Goal: Task Accomplishment & Management: Manage account settings

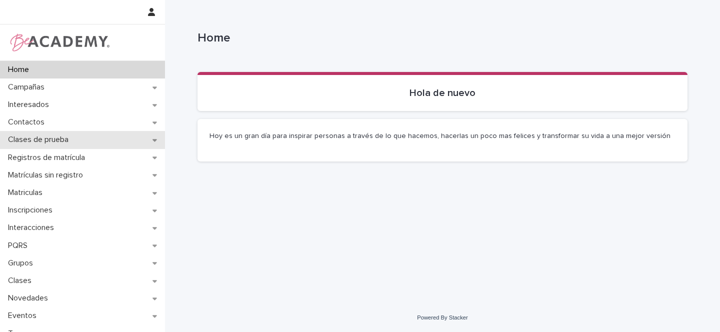
click at [152, 137] on icon at bounding box center [154, 139] width 4 height 7
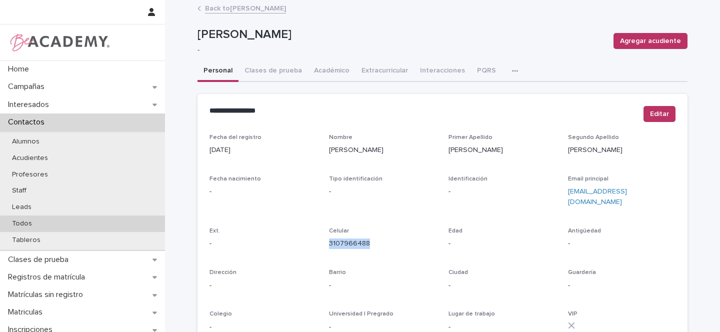
click at [34, 226] on p "Todos" at bounding box center [22, 223] width 36 height 8
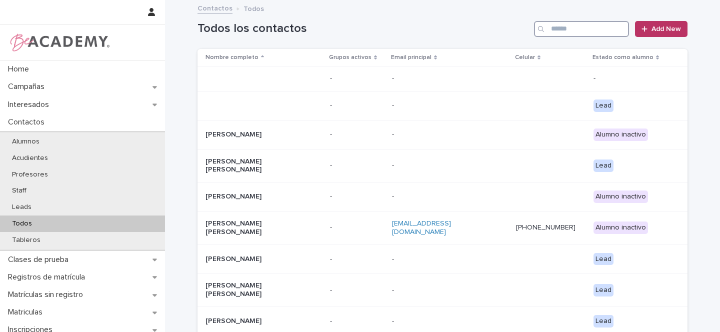
click at [565, 30] on input "Search" at bounding box center [581, 29] width 95 height 16
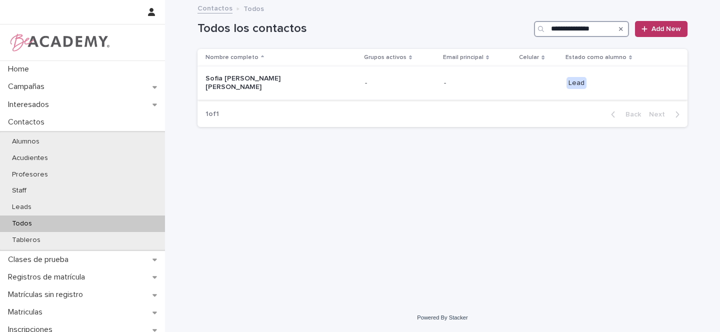
type input "**********"
click at [318, 82] on div "Sofia Victoria Boutin Muriel" at bounding box center [280, 82] width 151 height 25
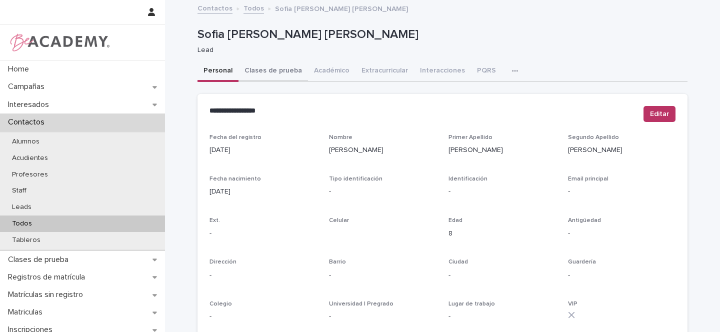
click at [274, 71] on button "Clases de prueba" at bounding box center [272, 71] width 69 height 21
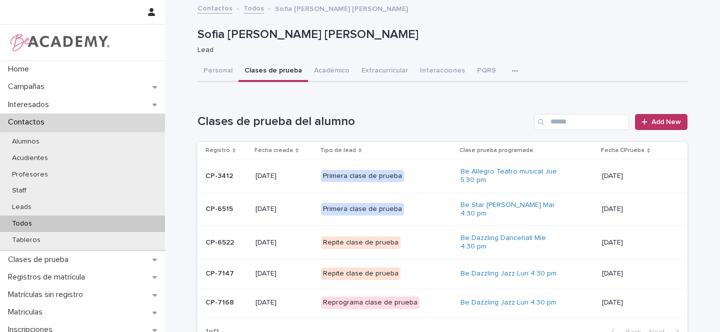
scroll to position [75, 0]
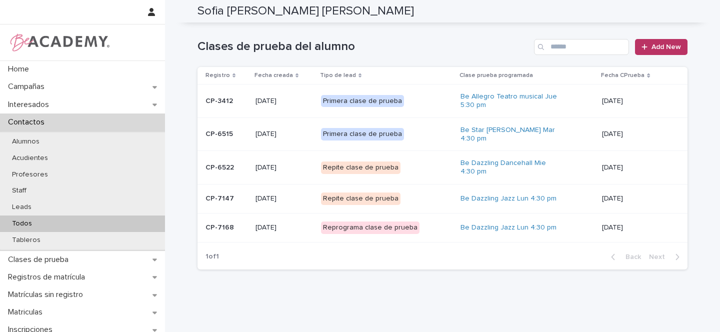
click at [436, 132] on div "Primera clase de prueba" at bounding box center [386, 134] width 131 height 20
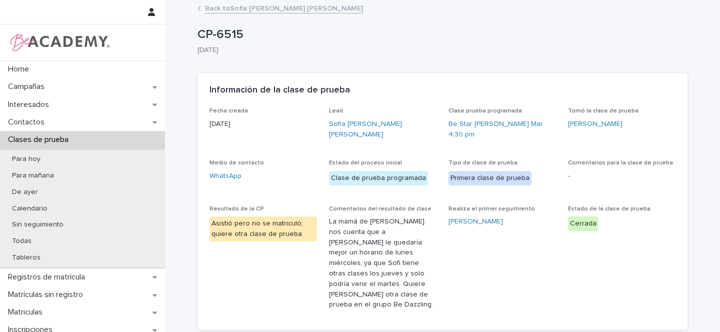
click at [235, 7] on link "Back to Sofia Victoria Boutin Muriel" at bounding box center [284, 7] width 158 height 11
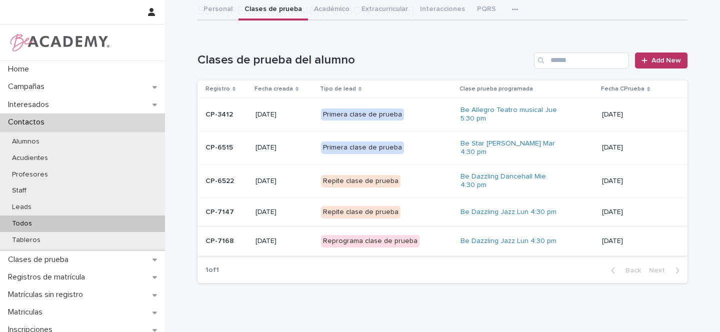
scroll to position [79, 0]
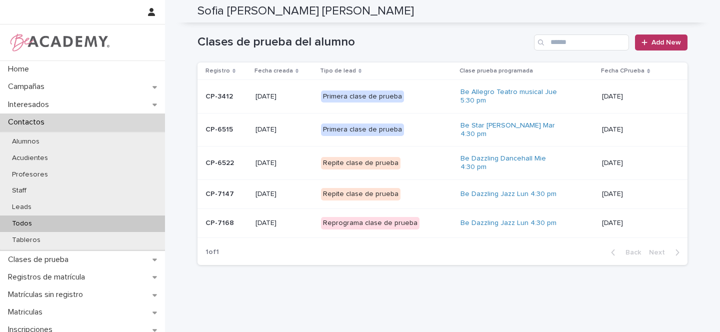
click at [424, 187] on div "Repite clase de prueba" at bounding box center [386, 194] width 131 height 20
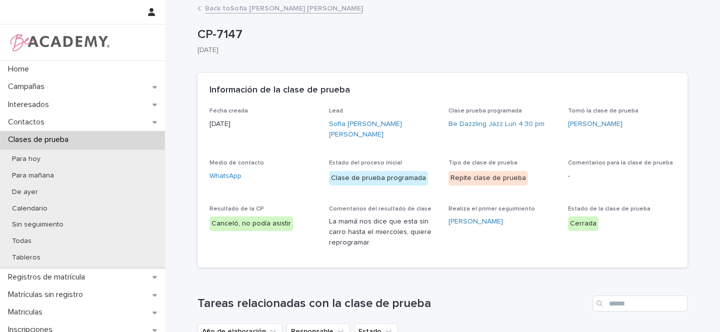
click at [214, 8] on link "Back to Sofia Victoria Boutin Muriel" at bounding box center [284, 7] width 158 height 11
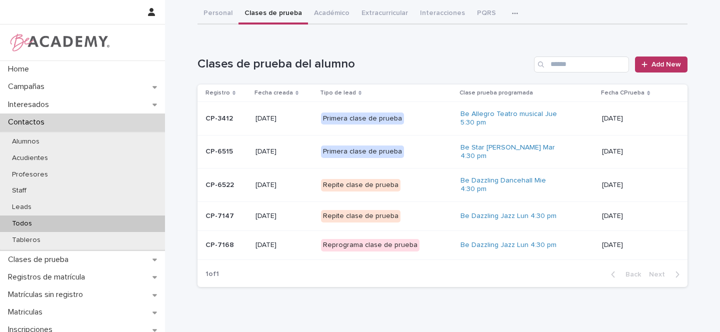
scroll to position [94, 0]
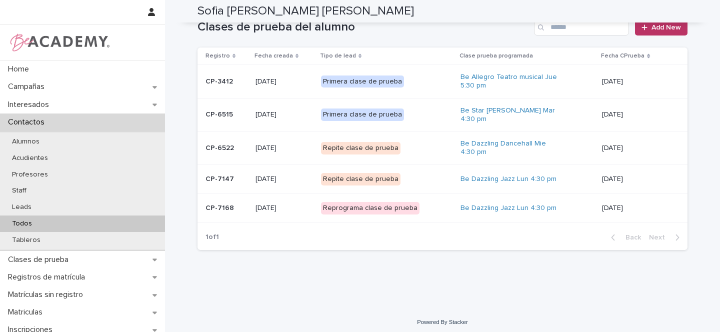
click at [428, 198] on div "Reprograma clase de prueba" at bounding box center [386, 208] width 131 height 20
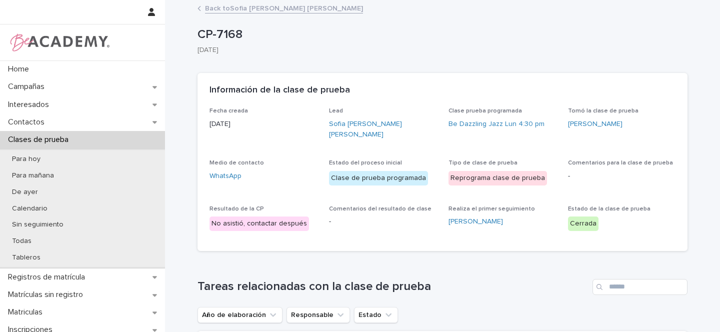
click at [264, 6] on link "Back to Sofia Victoria Boutin Muriel" at bounding box center [284, 7] width 158 height 11
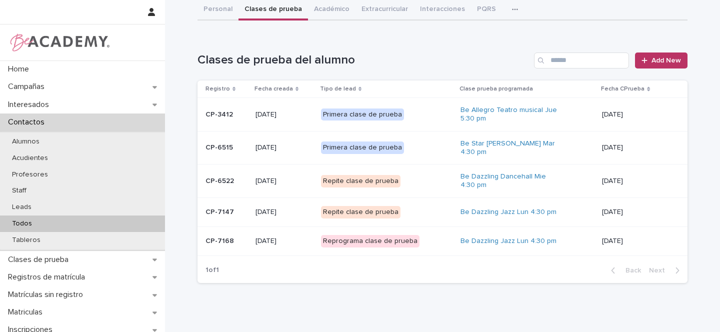
scroll to position [62, 0]
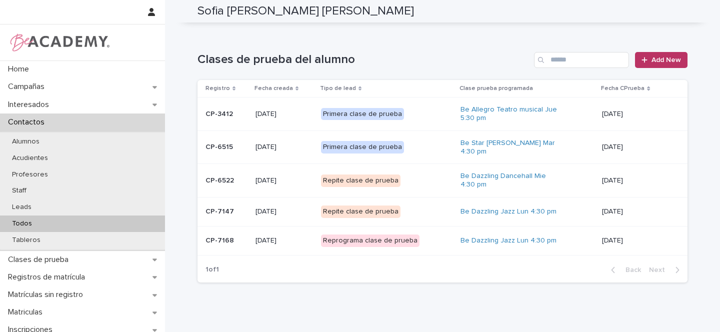
click at [425, 142] on div "Primera clase de prueba" at bounding box center [386, 147] width 131 height 20
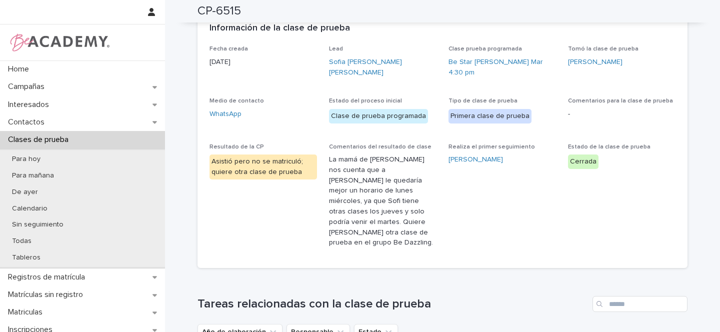
scroll to position [63, 0]
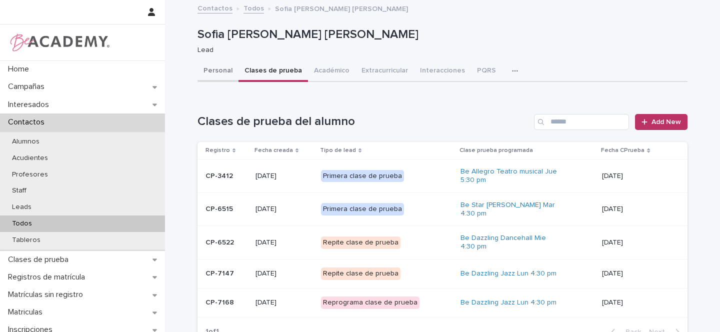
click at [222, 68] on button "Personal" at bounding box center [217, 71] width 41 height 21
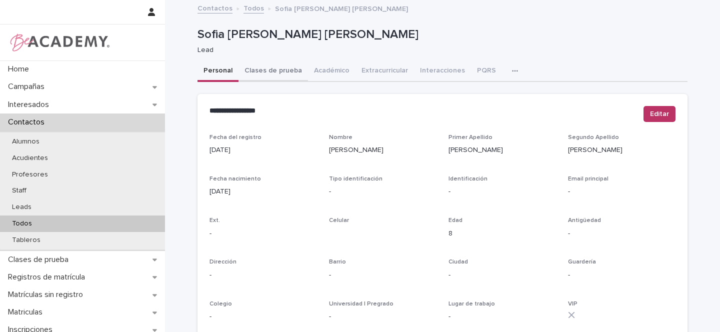
click at [283, 72] on button "Clases de prueba" at bounding box center [272, 71] width 69 height 21
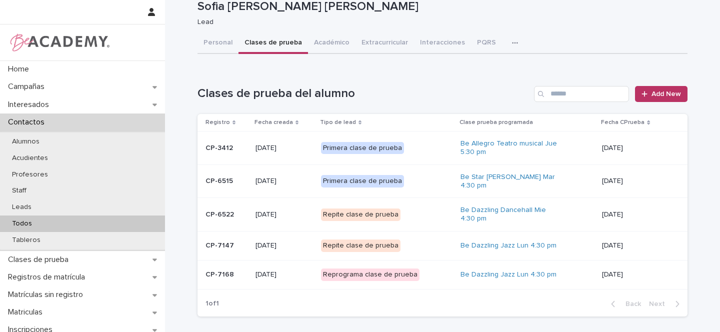
scroll to position [28, 0]
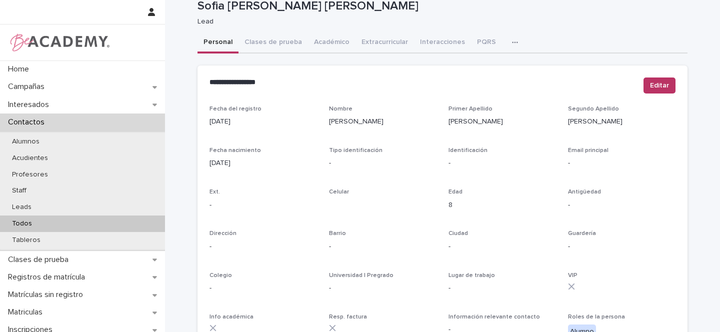
click at [213, 41] on div "**********" at bounding box center [442, 331] width 490 height 599
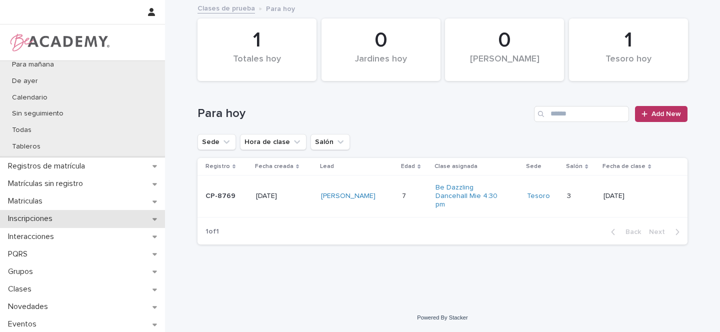
scroll to position [165, 0]
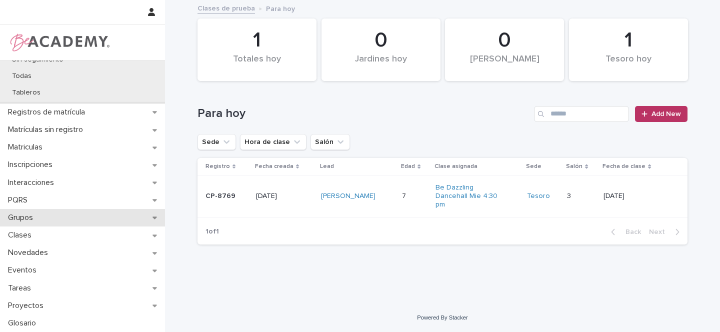
click at [152, 218] on icon at bounding box center [154, 218] width 4 height 2
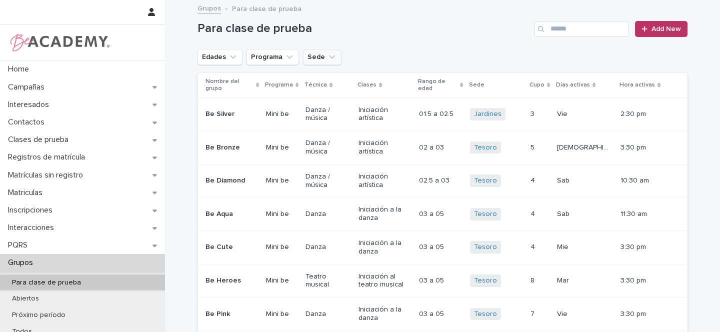
click at [327, 59] on icon "Sede" at bounding box center [332, 57] width 10 height 10
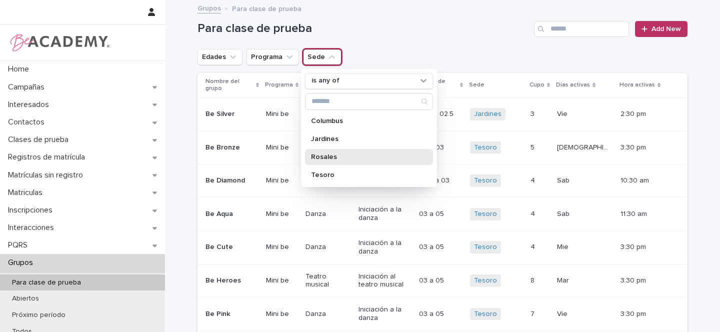
click at [323, 161] on div "Rosales" at bounding box center [369, 157] width 128 height 16
click at [230, 57] on icon "Edades" at bounding box center [233, 56] width 6 height 3
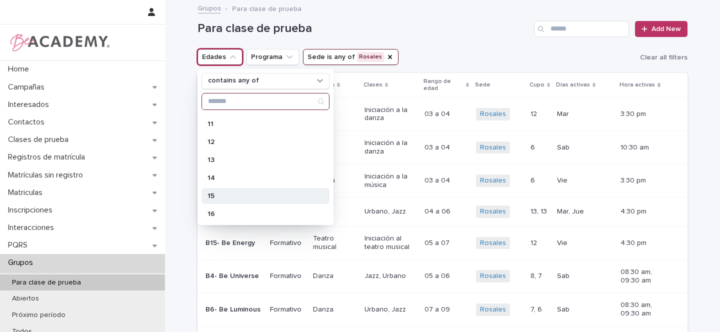
scroll to position [220, 0]
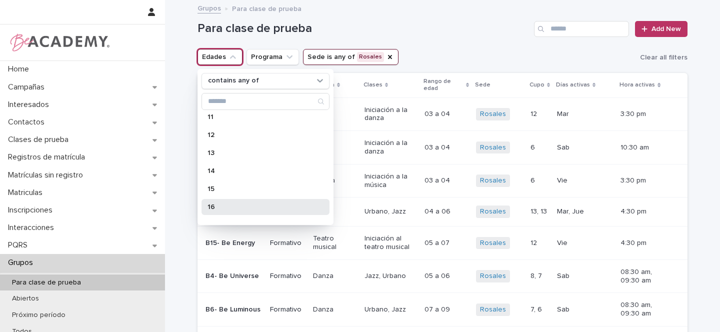
click at [230, 205] on p "16" at bounding box center [260, 206] width 106 height 7
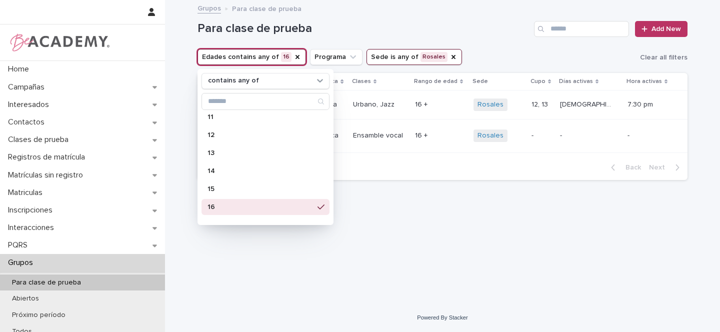
click at [497, 52] on div "Edades contains any of 16 contains any of 01 01.5 02 02.5 03 04 05 06 07 08 09 …" at bounding box center [442, 57] width 490 height 16
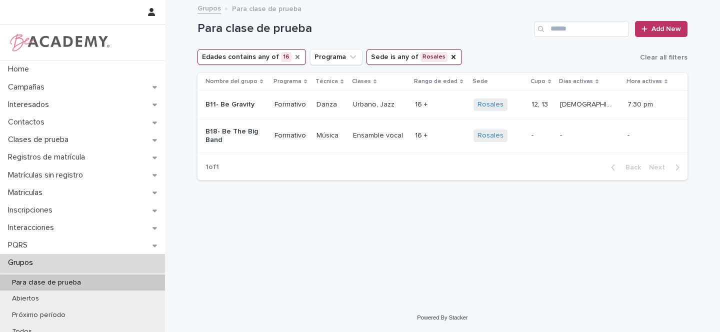
click at [295, 56] on icon "Edades" at bounding box center [297, 57] width 4 height 4
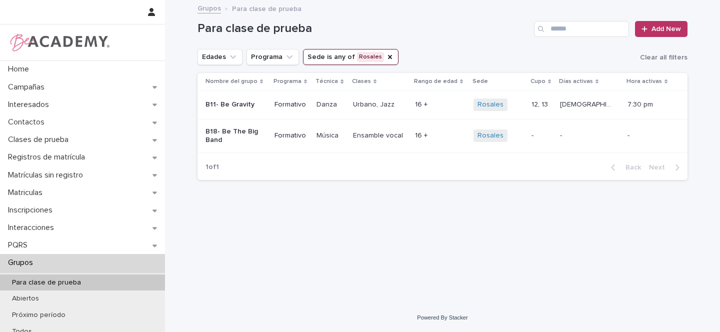
click at [228, 55] on icon "Edades" at bounding box center [233, 57] width 10 height 10
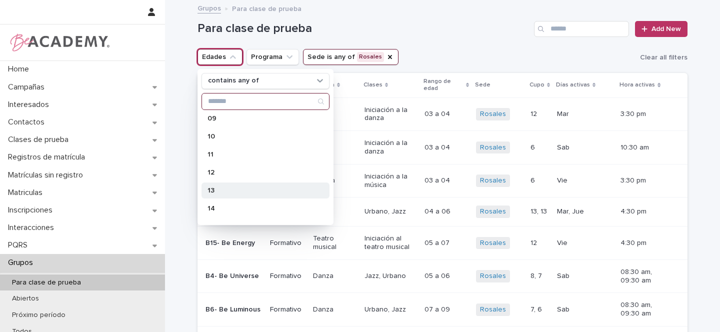
scroll to position [184, 0]
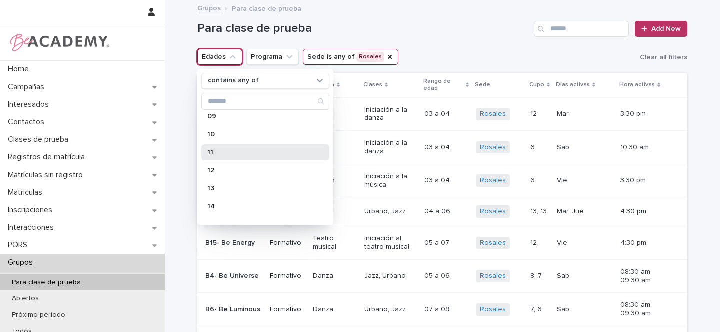
click at [218, 148] on div "11" at bounding box center [265, 152] width 128 height 16
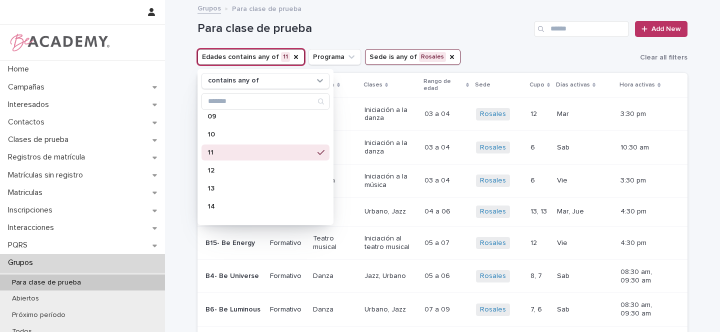
click at [510, 46] on div "Para clase de prueba Add New" at bounding box center [442, 25] width 490 height 48
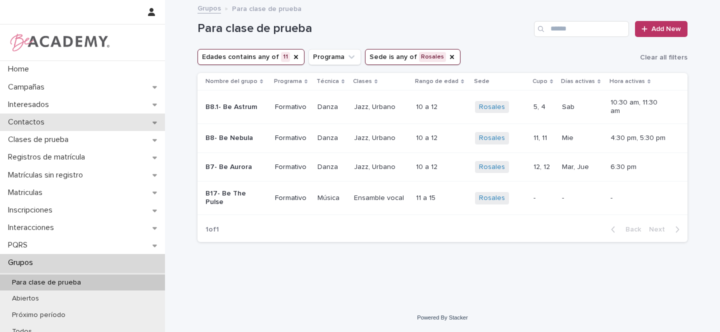
click at [153, 123] on icon at bounding box center [154, 122] width 4 height 2
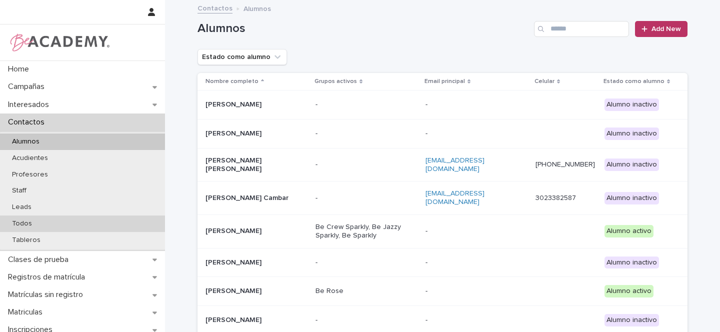
click at [26, 222] on p "Todos" at bounding box center [22, 223] width 36 height 8
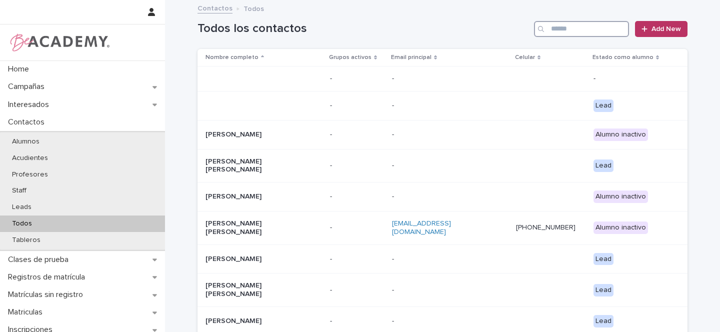
click at [565, 29] on input "Search" at bounding box center [581, 29] width 95 height 16
paste input "**********"
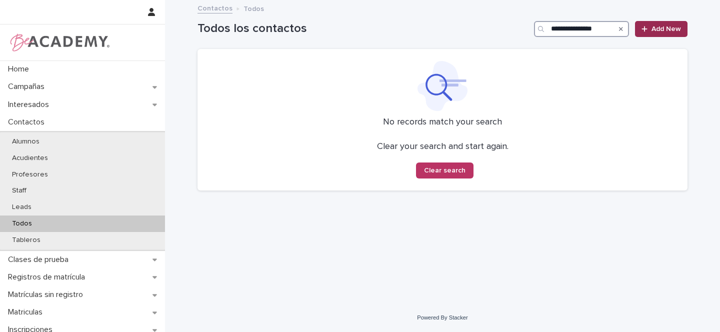
type input "**********"
click at [660, 29] on span "Add New" at bounding box center [665, 28] width 29 height 7
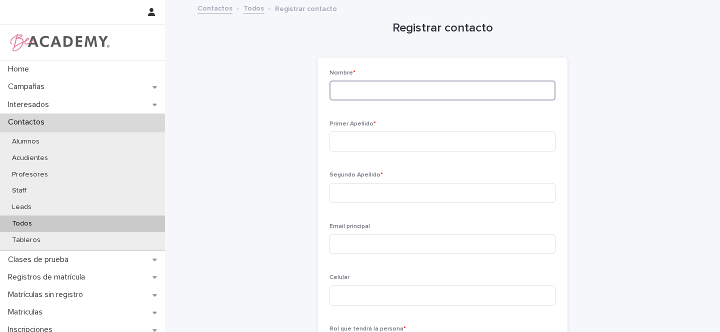
click at [355, 93] on input at bounding box center [442, 90] width 226 height 20
type input "****"
type input "*****"
type input "****"
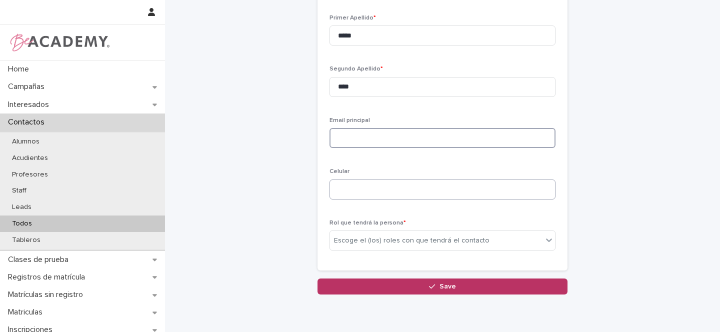
scroll to position [147, 0]
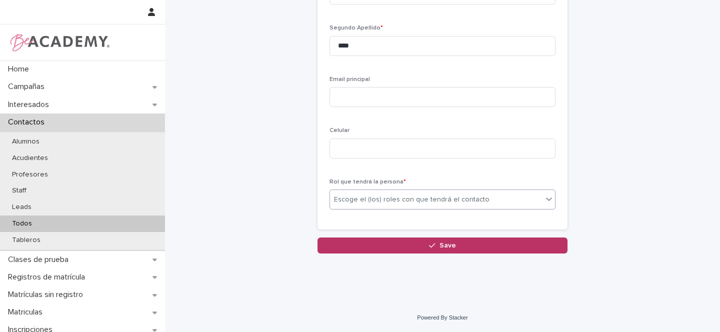
click at [365, 196] on div "Escoge el (los) roles con que tendrá el contacto" at bounding box center [411, 199] width 155 height 10
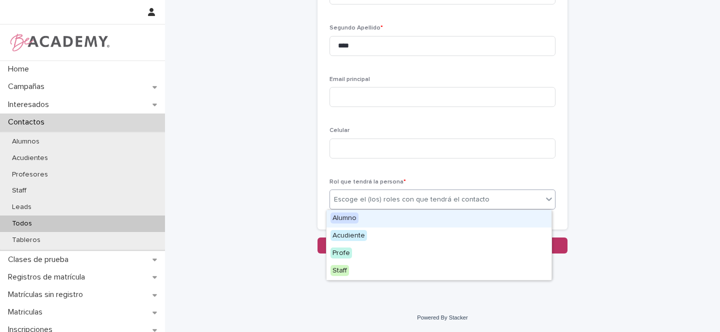
click at [345, 217] on span "Alumno" at bounding box center [344, 217] width 28 height 11
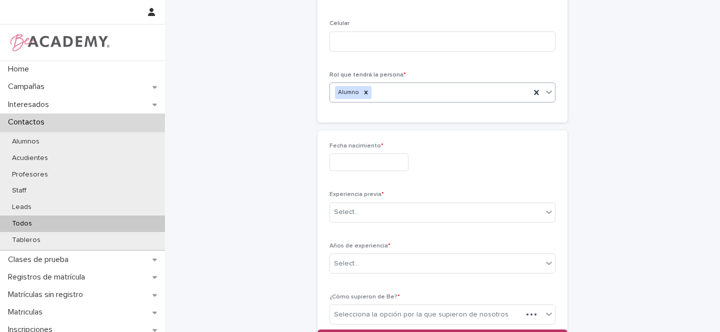
scroll to position [258, 0]
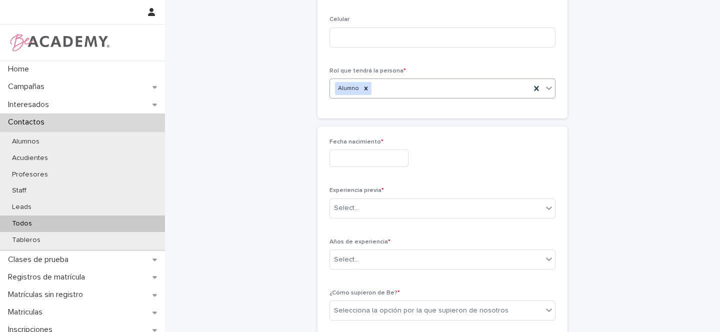
click at [364, 155] on input "text" at bounding box center [368, 157] width 79 height 17
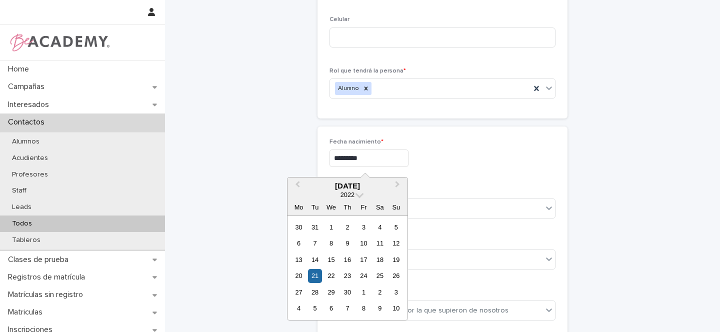
type input "**********"
click at [436, 164] on div "**********" at bounding box center [442, 157] width 226 height 17
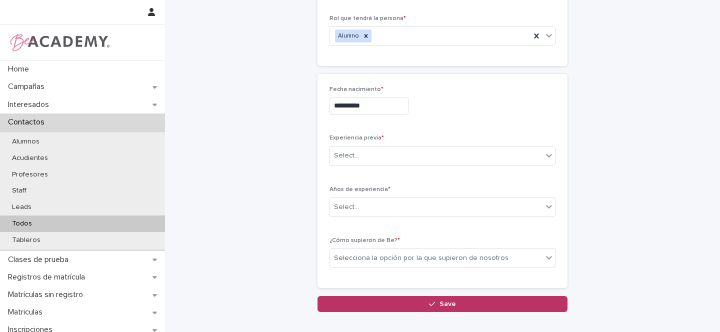
scroll to position [322, 0]
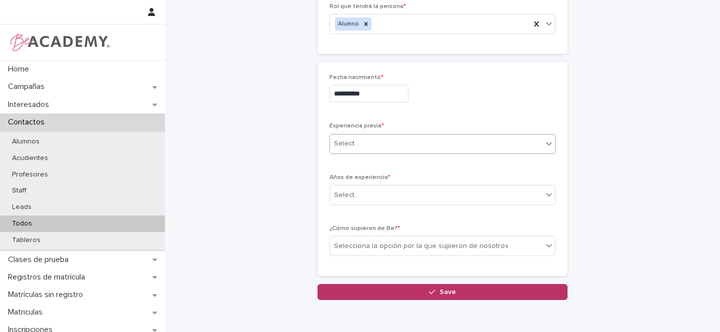
click at [353, 145] on div "Select..." at bounding box center [346, 143] width 25 height 10
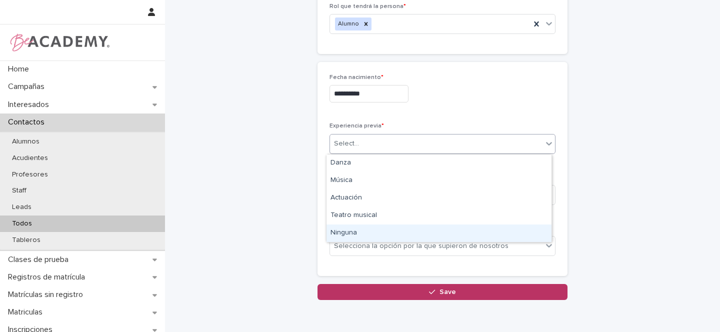
click at [352, 234] on div "Ninguna" at bounding box center [438, 232] width 225 height 17
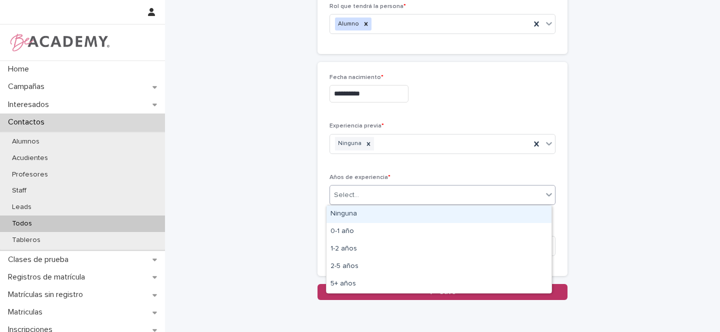
click at [360, 193] on input "text" at bounding box center [360, 195] width 1 height 8
click at [353, 211] on div "Ninguna" at bounding box center [438, 213] width 225 height 17
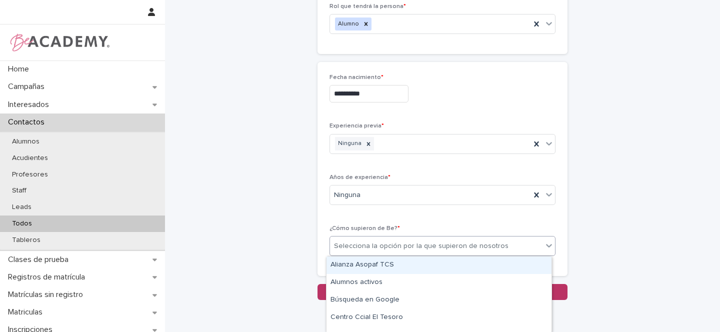
click at [363, 243] on div "Selecciona la opción por la que supieron de nosotros" at bounding box center [421, 246] width 174 height 10
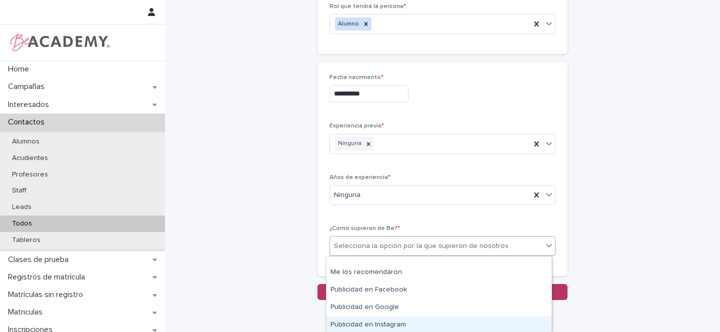
scroll to position [219, 0]
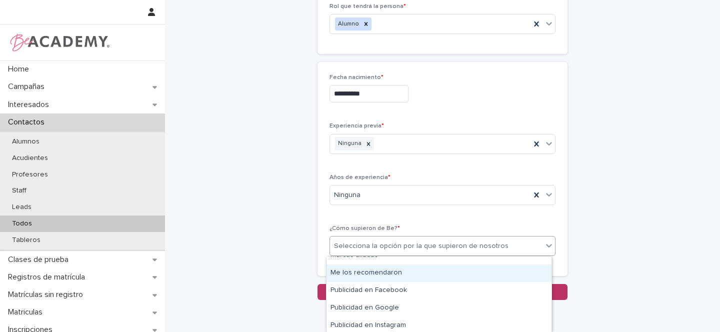
click at [373, 273] on div "Me los recomendaron" at bounding box center [438, 272] width 225 height 17
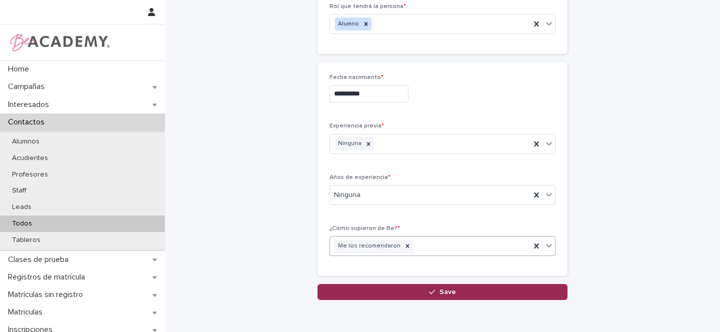
click at [433, 290] on div "button" at bounding box center [434, 291] width 10 height 7
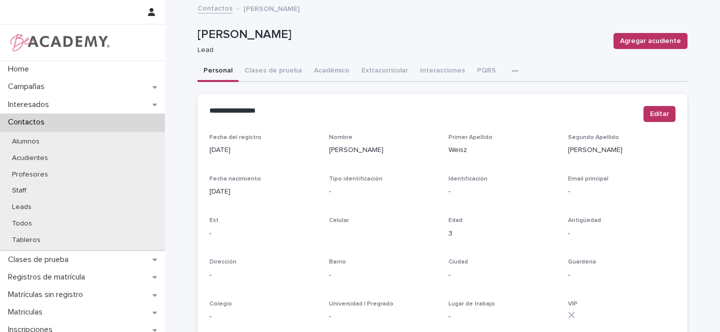
scroll to position [406, 0]
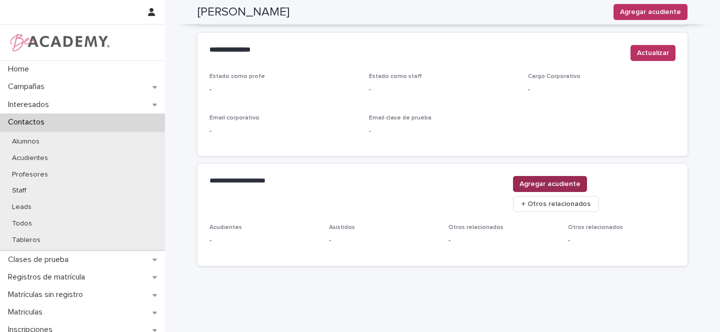
click at [580, 181] on span "Agregar acudiente" at bounding box center [549, 184] width 61 height 10
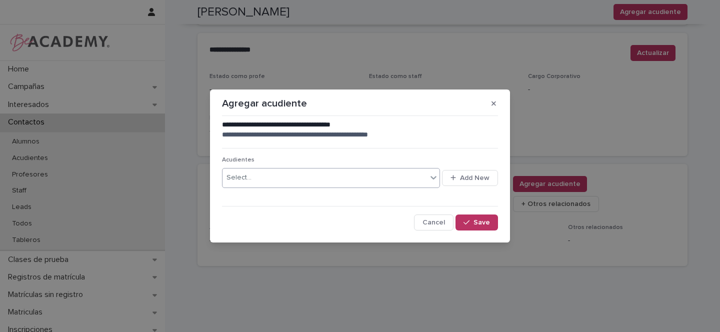
click at [253, 175] on div "Select..." at bounding box center [324, 177] width 204 height 16
type input "**********"
click at [473, 177] on span "Add New" at bounding box center [474, 177] width 29 height 7
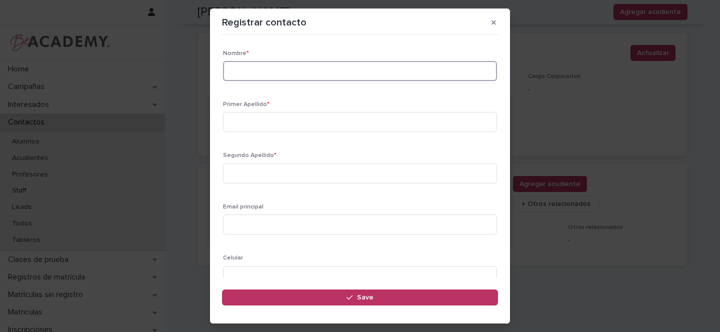
click at [250, 71] on input at bounding box center [360, 71] width 274 height 20
type input "**********"
type input "****"
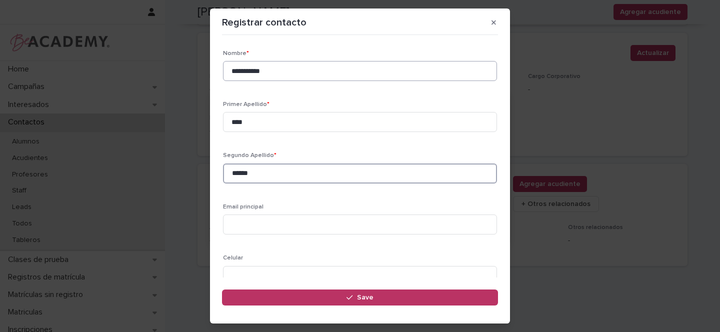
type input "******"
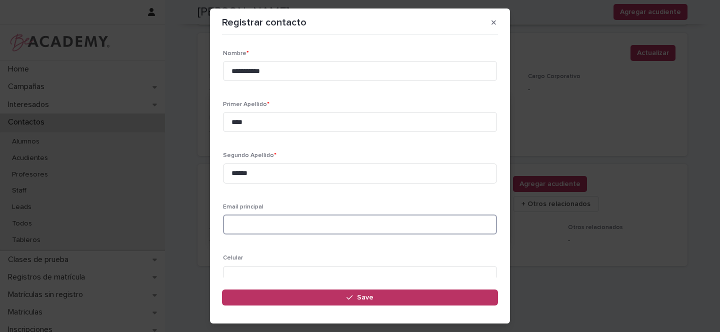
paste input "**********"
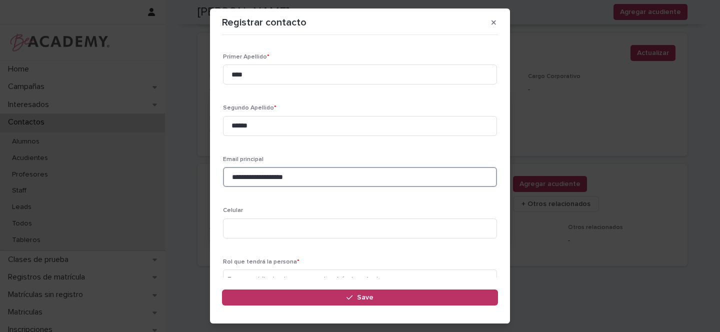
scroll to position [103, 0]
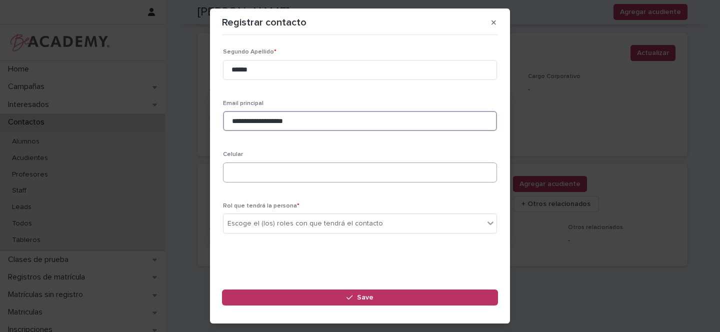
type input "**********"
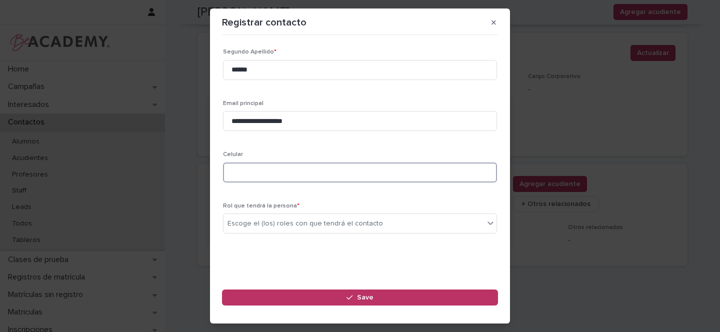
click at [264, 167] on input at bounding box center [360, 172] width 274 height 20
paste input "**********"
type input "**********"
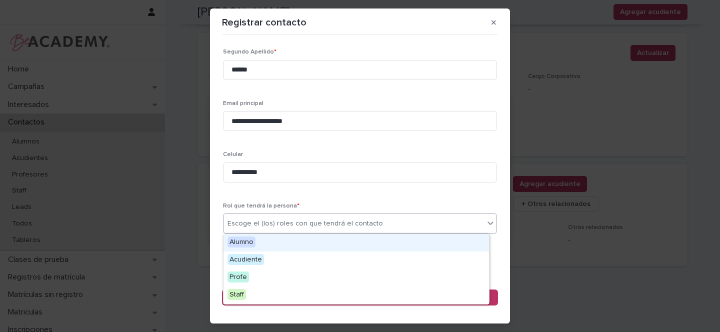
click at [257, 220] on div "Escoge el (los) roles con que tendrá el contacto" at bounding box center [304, 223] width 155 height 10
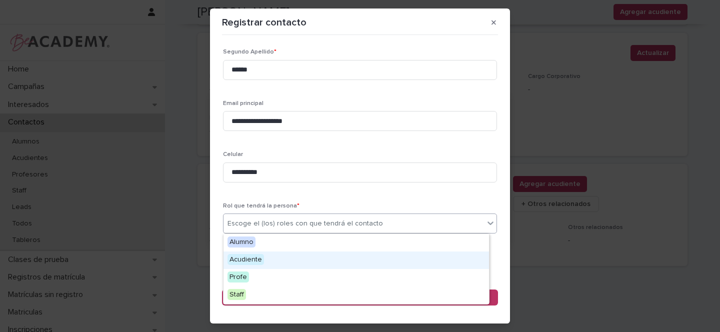
click at [251, 259] on span "Acudiente" at bounding box center [245, 259] width 36 height 11
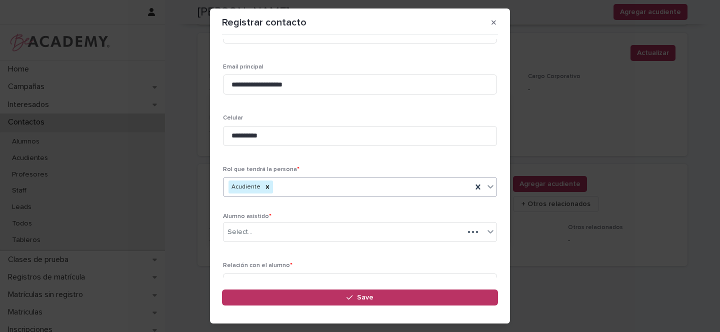
scroll to position [151, 0]
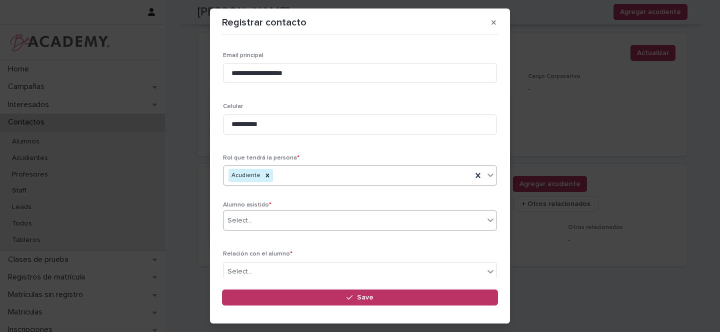
click at [267, 220] on div "Select..." at bounding box center [353, 220] width 260 height 16
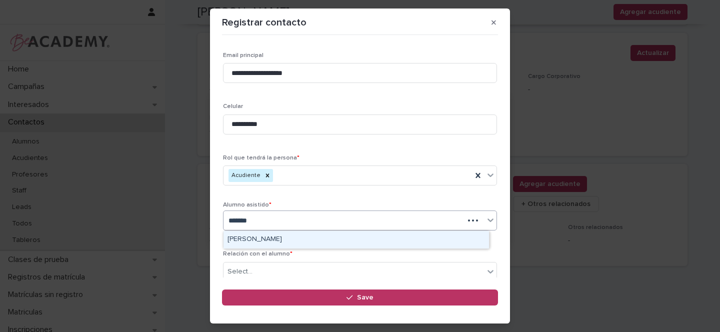
type input "********"
click at [277, 236] on div "Anna Weisz Rios" at bounding box center [355, 239] width 265 height 17
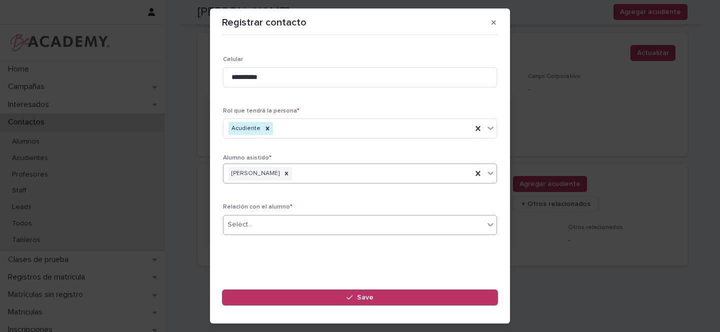
scroll to position [200, 0]
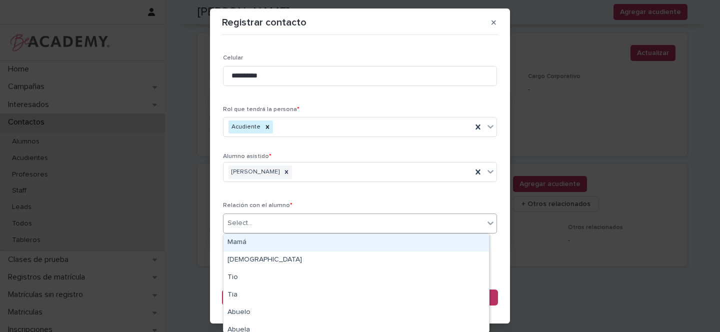
click at [242, 224] on div "Select..." at bounding box center [239, 223] width 25 height 10
click at [244, 242] on div "Mamá" at bounding box center [355, 242] width 265 height 17
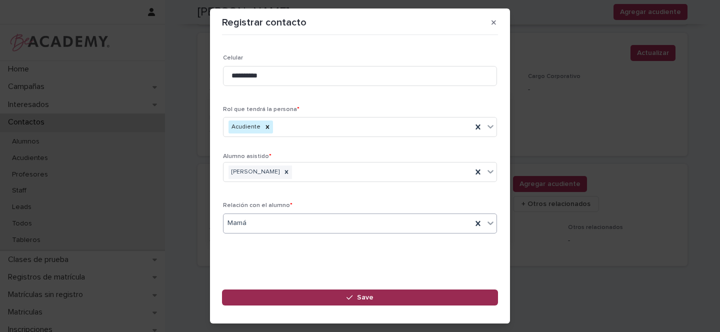
click at [358, 295] on span "Save" at bounding box center [365, 297] width 16 height 7
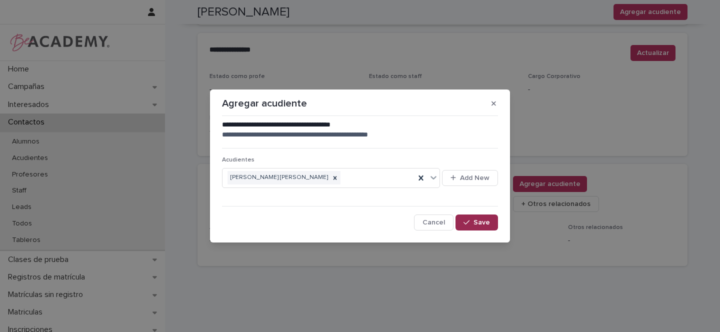
click at [484, 220] on span "Save" at bounding box center [481, 222] width 16 height 7
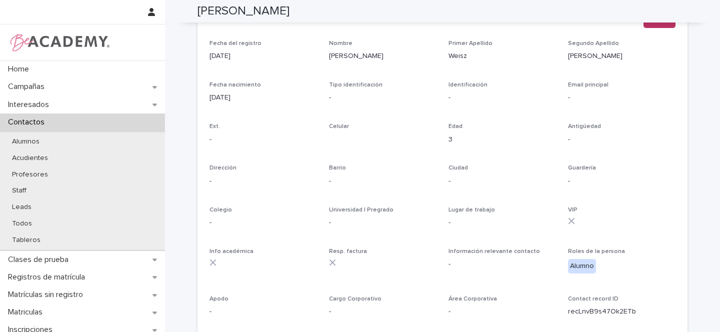
scroll to position [0, 0]
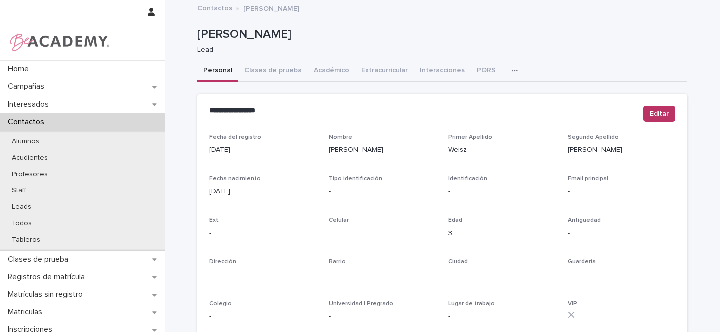
drag, startPoint x: 267, startPoint y: 71, endPoint x: 420, endPoint y: 169, distance: 182.1
click at [267, 71] on button "Clases de prueba" at bounding box center [272, 71] width 69 height 21
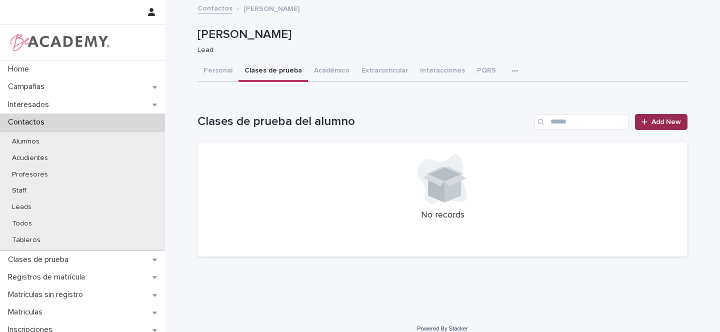
click at [661, 122] on span "Add New" at bounding box center [665, 121] width 29 height 7
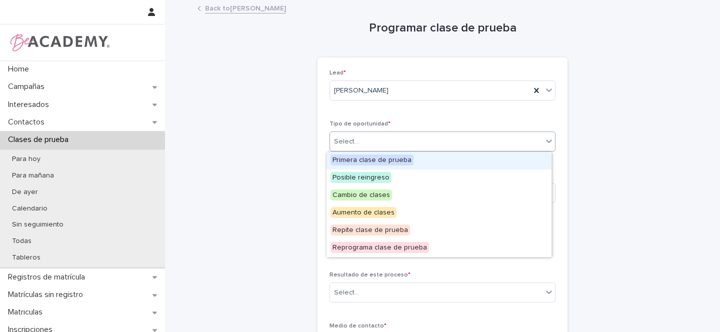
click at [348, 143] on div "Select..." at bounding box center [346, 141] width 25 height 10
click at [358, 161] on span "Primera clase de prueba" at bounding box center [371, 159] width 83 height 11
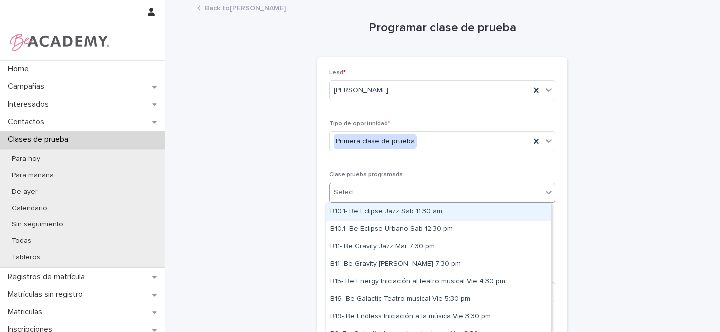
click at [349, 195] on div "Select..." at bounding box center [346, 192] width 25 height 10
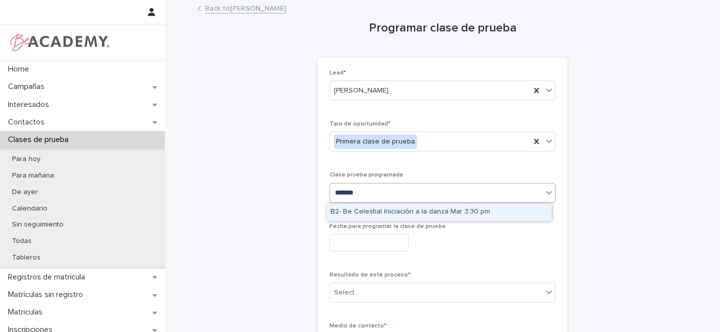
type input "********"
click at [416, 214] on div "B2- Be Celestial Iniciación a la danza Mar 3:30 pm" at bounding box center [438, 211] width 225 height 17
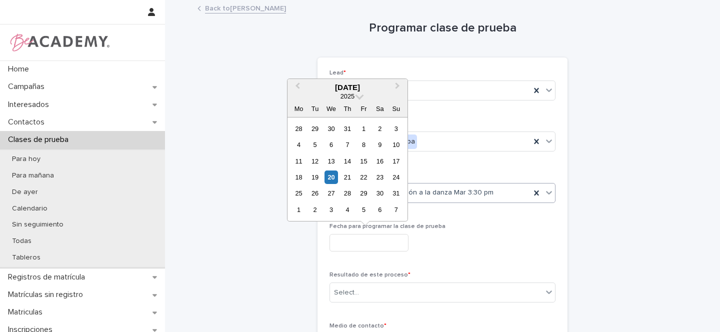
click at [345, 243] on input "text" at bounding box center [368, 242] width 79 height 17
click at [315, 192] on div "26" at bounding box center [314, 192] width 13 height 13
type input "**********"
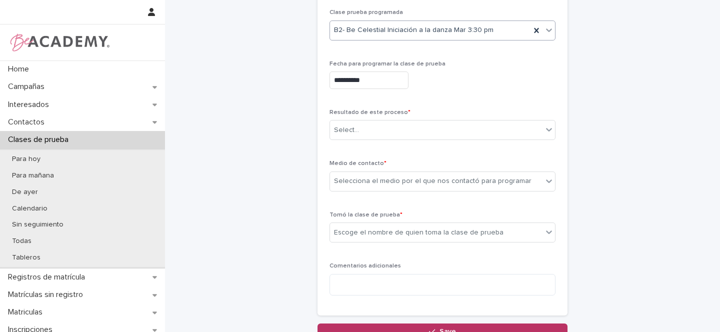
scroll to position [172, 0]
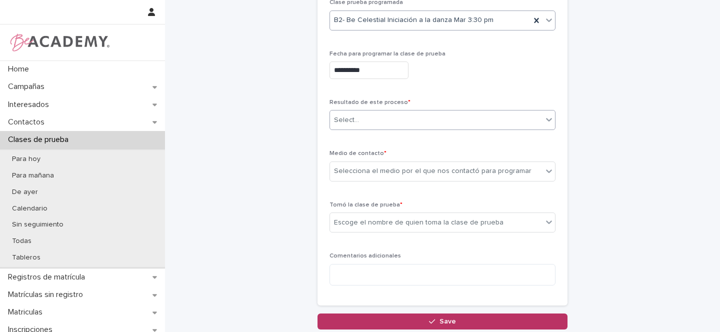
click at [358, 123] on div "Select..." at bounding box center [436, 120] width 212 height 16
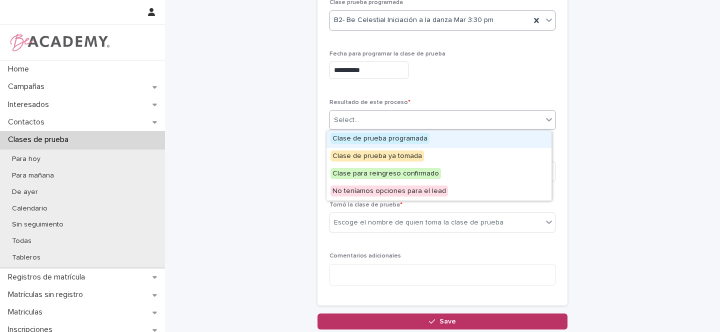
click at [359, 136] on span "Clase de prueba programada" at bounding box center [379, 138] width 99 height 11
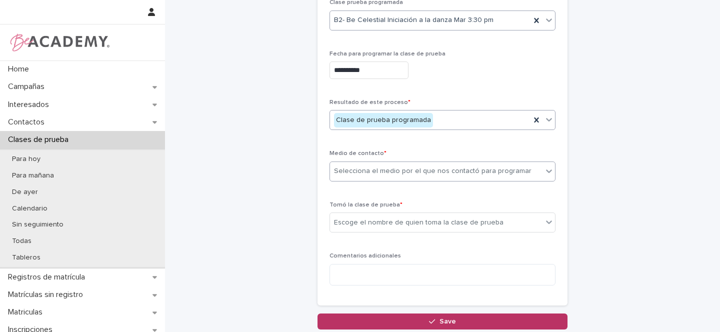
click at [358, 169] on div "Selecciona el medio por el que nos contactó para programar" at bounding box center [432, 171] width 197 height 10
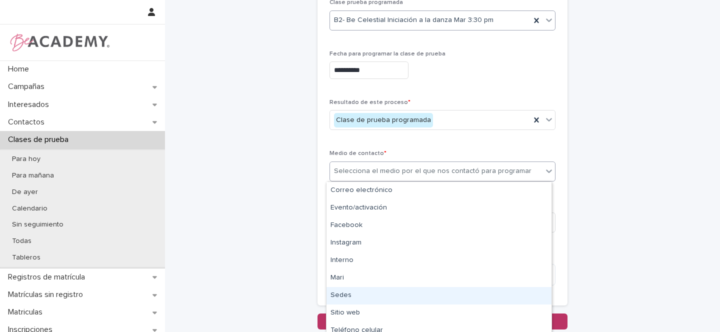
scroll to position [42, 0]
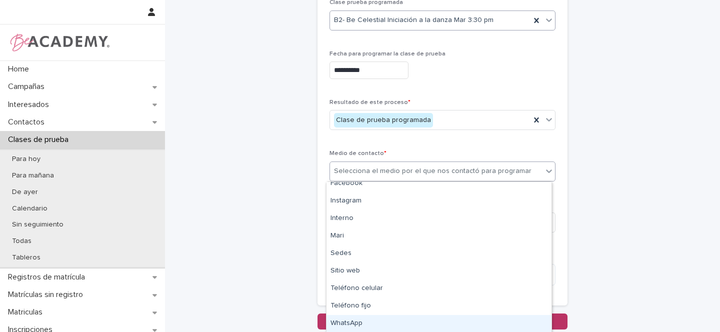
click at [356, 325] on div "WhatsApp" at bounding box center [438, 323] width 225 height 17
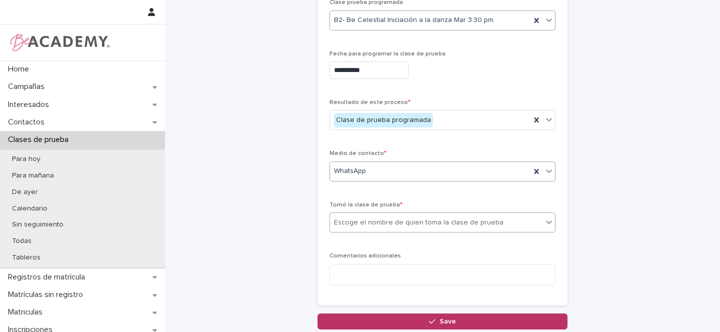
click at [353, 224] on div "Escoge el nombre de quien toma la clase de prueba" at bounding box center [418, 222] width 169 height 10
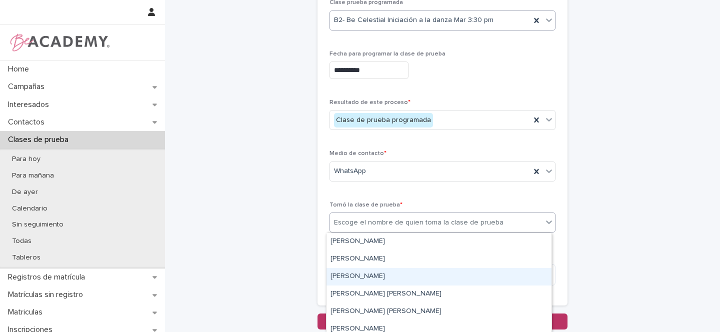
click at [346, 276] on div "Gina Orjuela Cortes" at bounding box center [438, 276] width 225 height 17
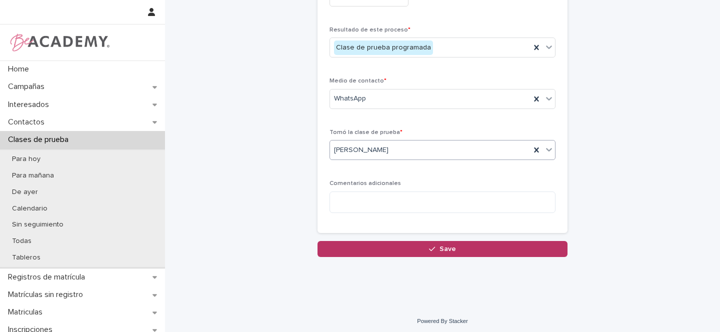
scroll to position [248, 0]
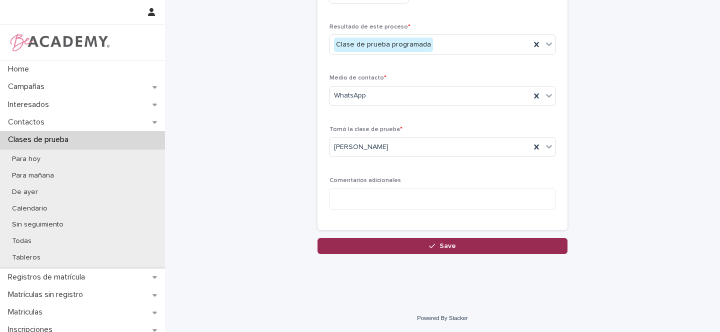
click at [439, 246] on span "Save" at bounding box center [447, 245] width 16 height 7
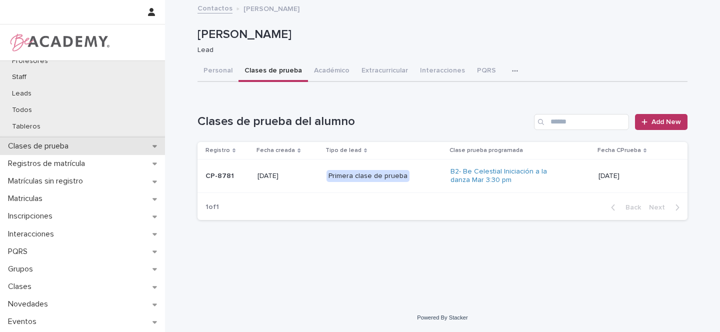
scroll to position [165, 0]
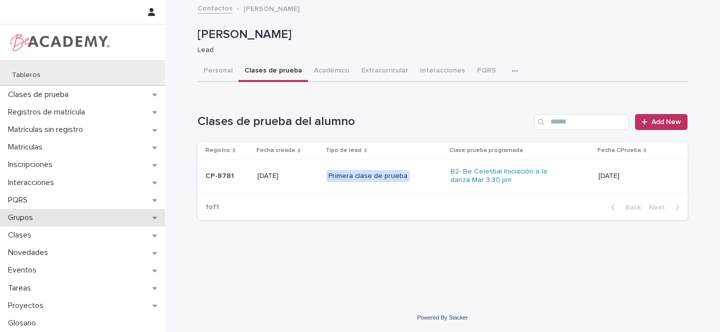
click at [155, 219] on div "Grupos" at bounding box center [82, 217] width 165 height 17
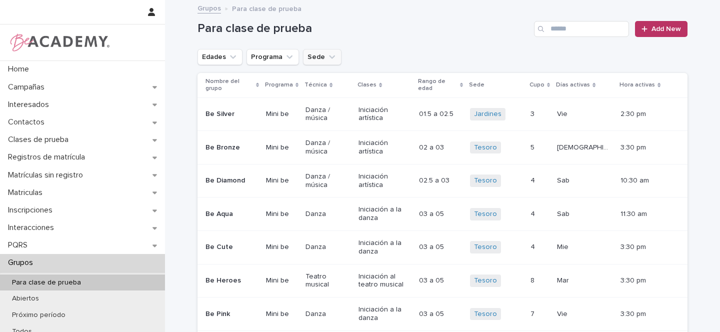
click at [328, 52] on icon "Sede" at bounding box center [332, 57] width 10 height 10
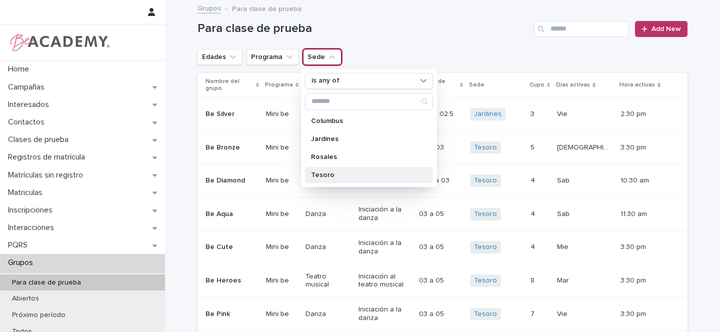
click at [329, 174] on p "Tesoro" at bounding box center [364, 174] width 106 height 7
click at [228, 55] on icon "Edades" at bounding box center [233, 57] width 10 height 10
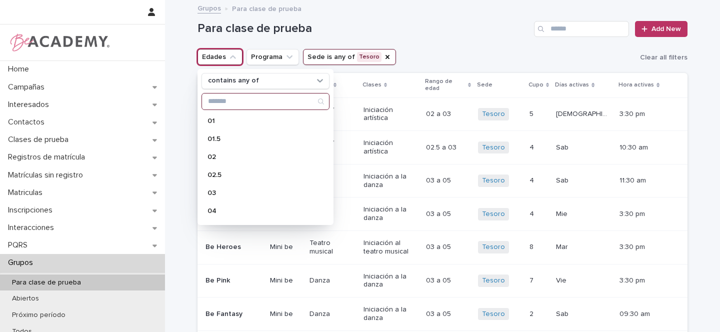
scroll to position [105, 0]
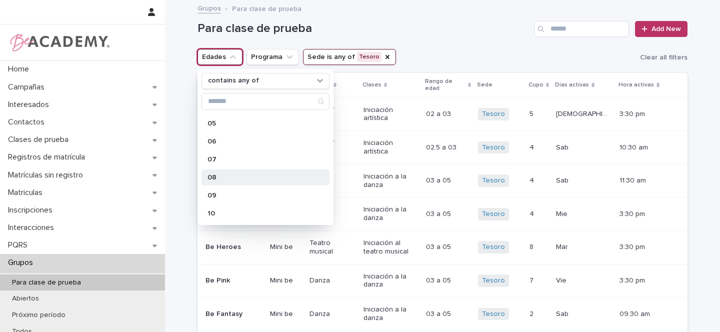
click at [241, 181] on div "08" at bounding box center [265, 177] width 128 height 16
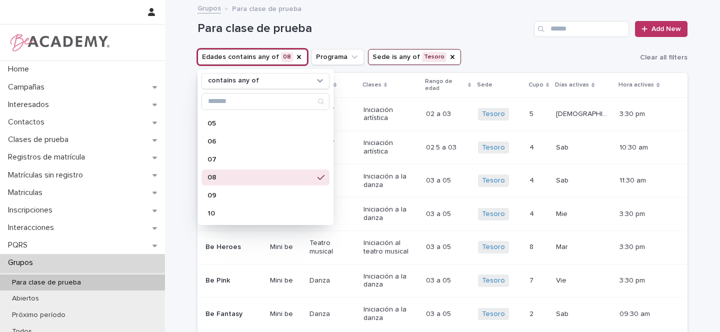
click at [466, 43] on div "Para clase de prueba Add New" at bounding box center [442, 25] width 490 height 48
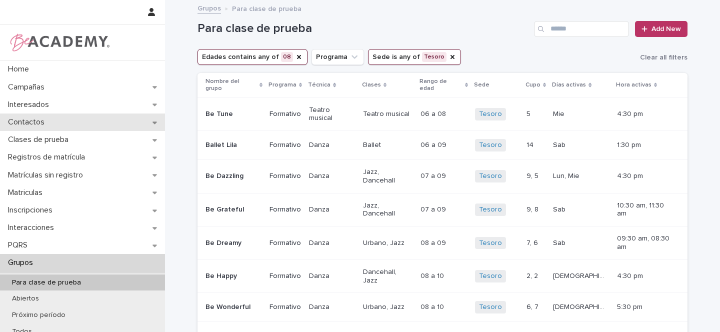
click at [155, 123] on div "Contactos" at bounding box center [82, 121] width 165 height 17
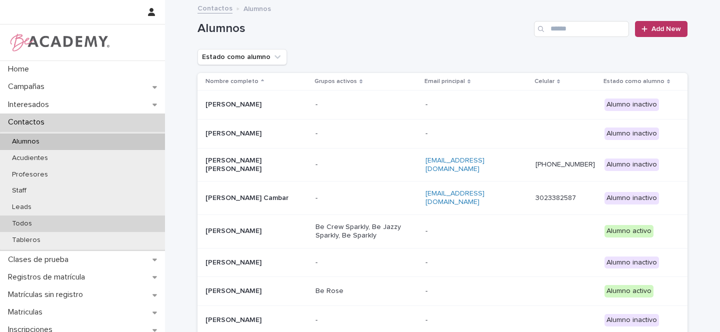
click at [26, 222] on p "Todos" at bounding box center [22, 223] width 36 height 8
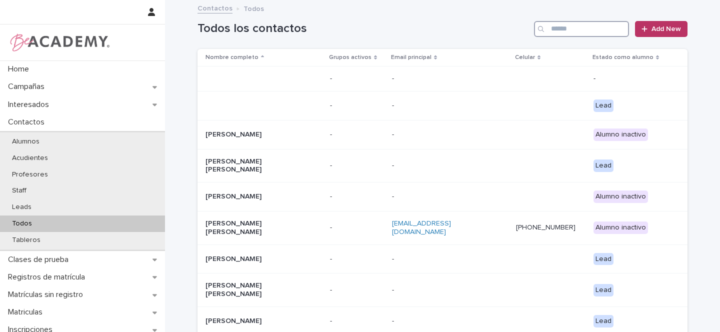
click at [565, 29] on input "Search" at bounding box center [581, 29] width 95 height 16
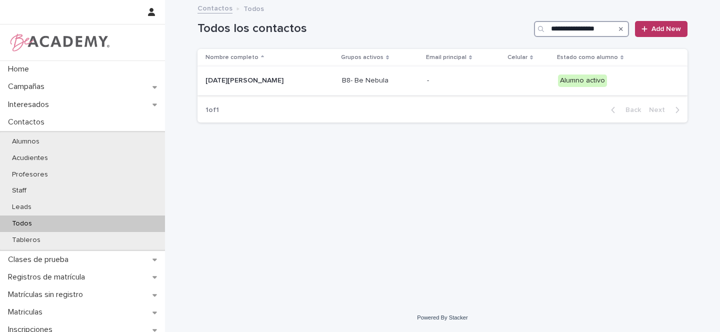
type input "**********"
click at [293, 81] on p "Lucia Rincon Holguin" at bounding box center [255, 80] width 100 height 8
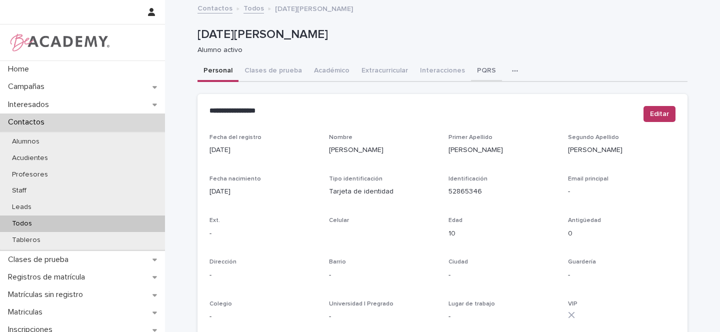
click at [473, 70] on button "PQRS" at bounding box center [486, 71] width 31 height 21
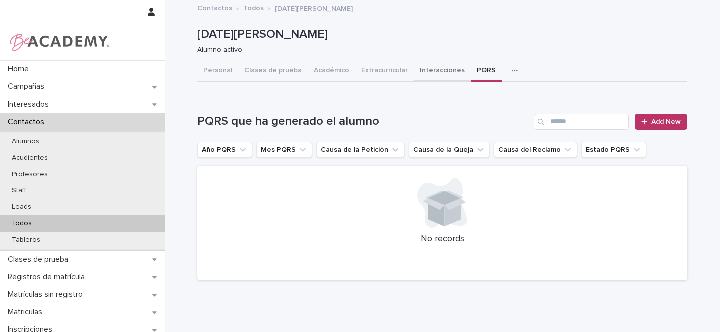
click at [436, 72] on button "Interacciones" at bounding box center [442, 71] width 57 height 21
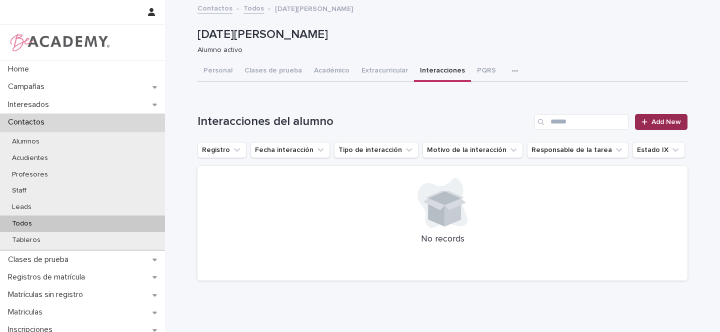
click at [654, 122] on span "Add New" at bounding box center [665, 121] width 29 height 7
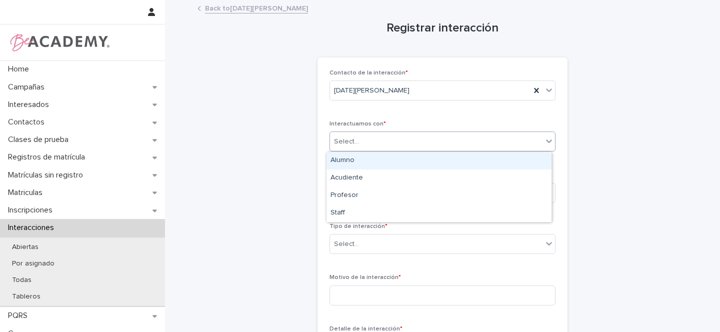
click at [350, 138] on div "Select..." at bounding box center [346, 141] width 25 height 10
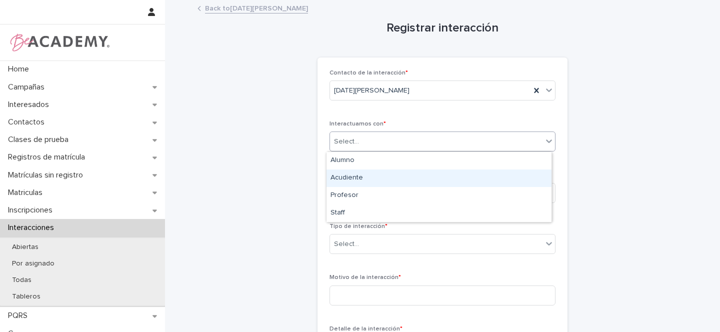
click at [347, 179] on div "Acudiente" at bounding box center [438, 177] width 225 height 17
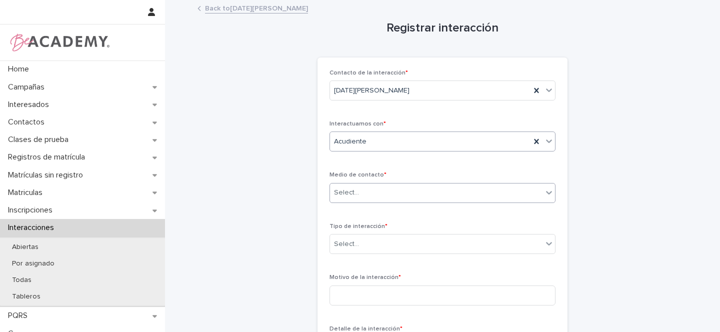
click at [351, 192] on div "Select..." at bounding box center [346, 192] width 25 height 10
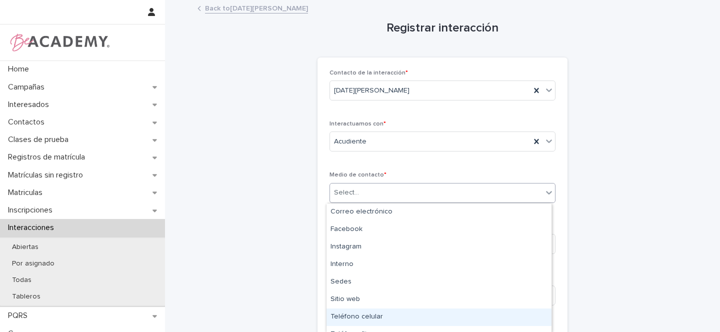
click at [386, 316] on div "Teléfono celular" at bounding box center [438, 316] width 225 height 17
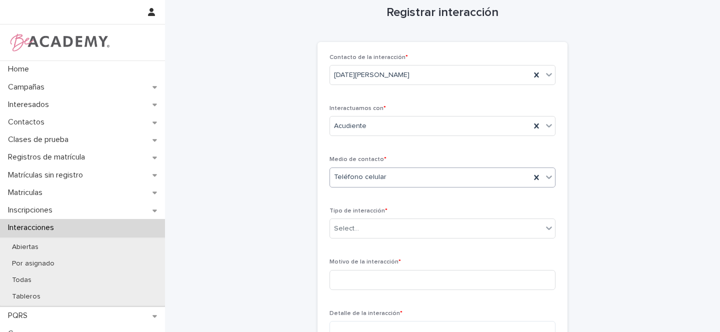
scroll to position [25, 0]
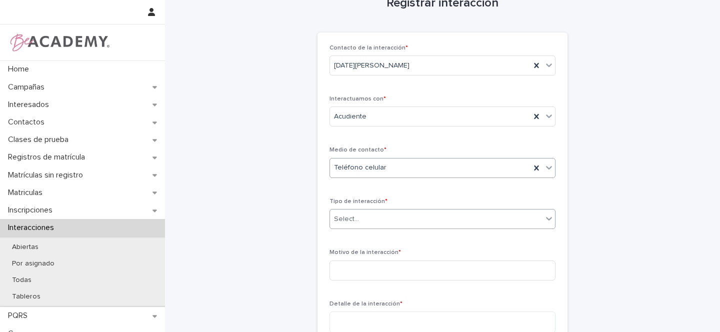
click at [359, 215] on div "Select..." at bounding box center [436, 219] width 212 height 16
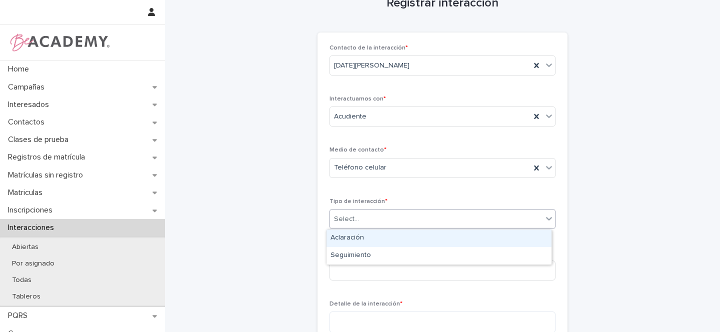
click at [357, 237] on div "Aclaración" at bounding box center [438, 237] width 225 height 17
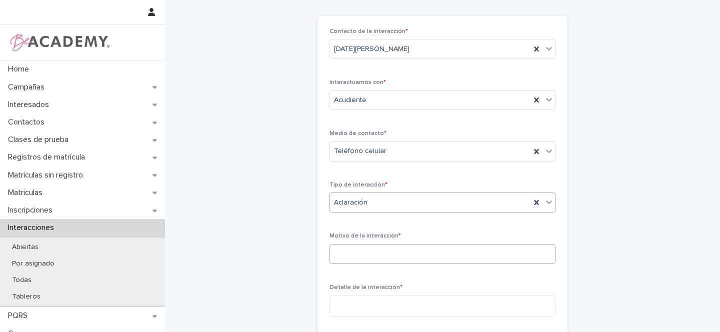
scroll to position [53, 0]
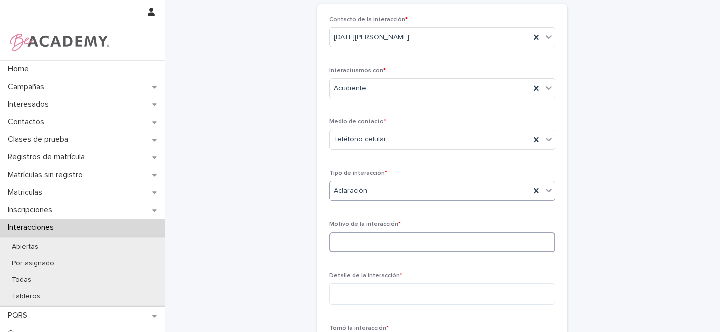
click at [378, 241] on input at bounding box center [442, 242] width 226 height 20
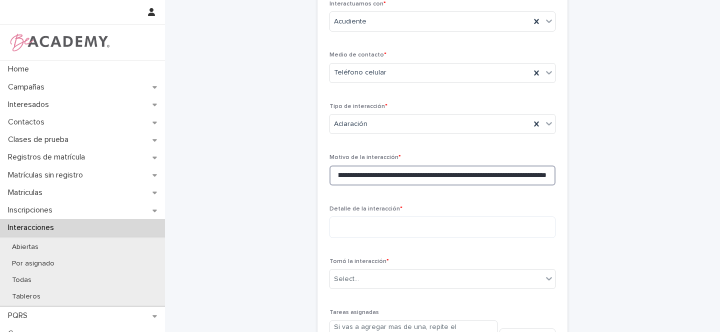
scroll to position [133, 0]
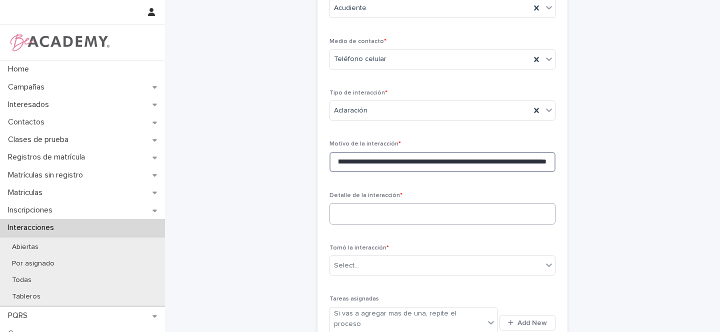
type input "**********"
click at [355, 210] on textarea at bounding box center [442, 213] width 226 height 21
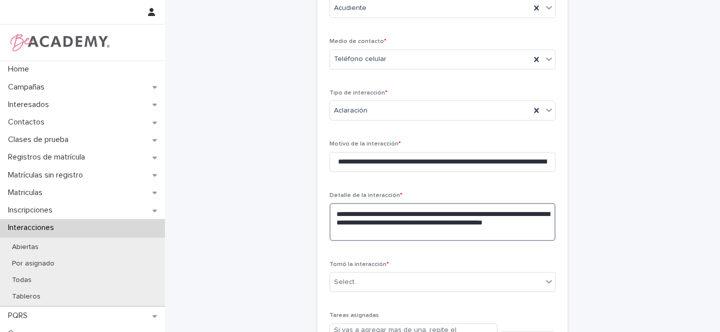
click at [417, 233] on textarea "**********" at bounding box center [442, 222] width 226 height 38
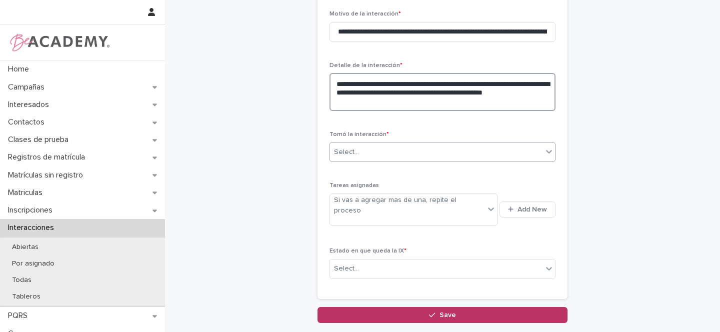
type textarea "**********"
click at [350, 151] on div "Select..." at bounding box center [346, 152] width 25 height 10
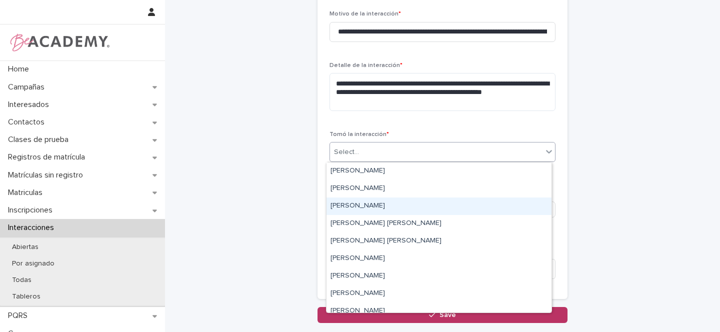
click at [350, 207] on div "Gina Orjuela Cortes" at bounding box center [438, 205] width 225 height 17
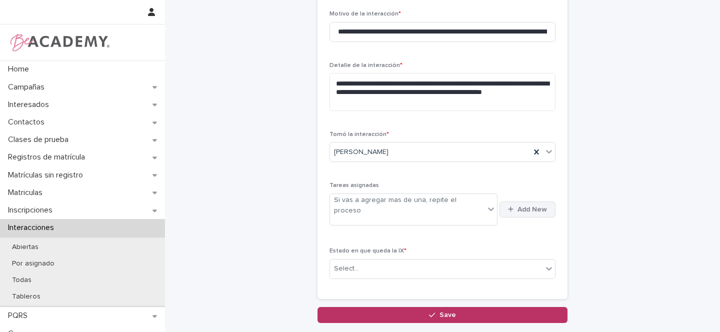
click at [537, 206] on span "Add New" at bounding box center [531, 209] width 29 height 7
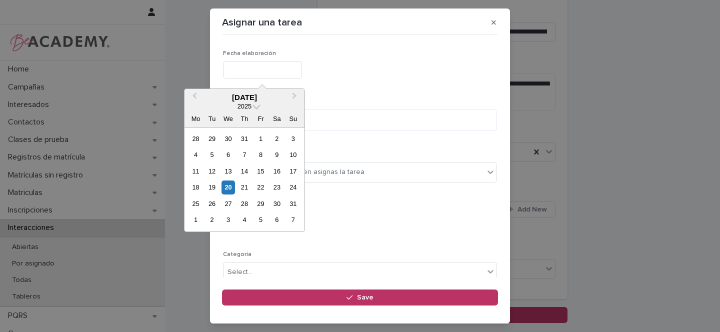
click at [246, 72] on input "text" at bounding box center [262, 69] width 79 height 17
click at [228, 185] on div "20" at bounding box center [227, 186] width 13 height 13
type input "**********"
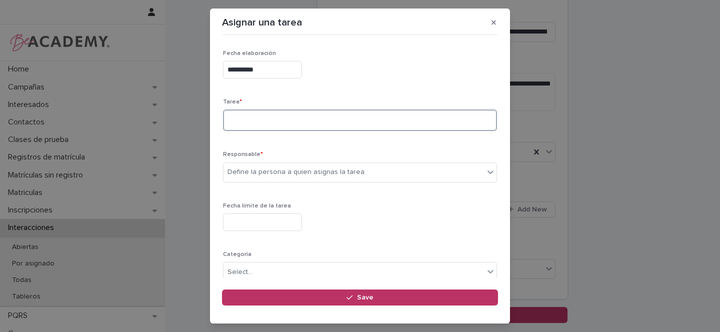
click at [253, 120] on textarea at bounding box center [360, 119] width 274 height 21
type textarea "**********"
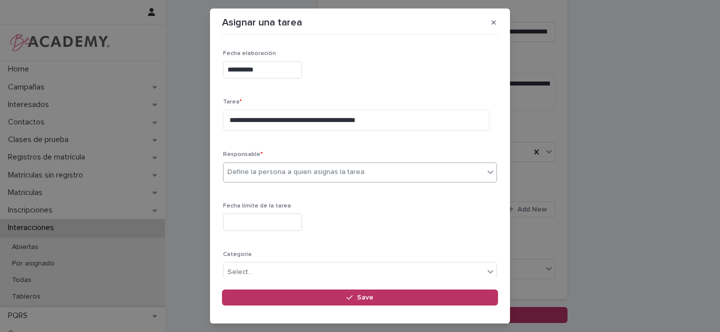
click at [251, 168] on div "Define la persona a quien asignas la tarea" at bounding box center [295, 172] width 137 height 10
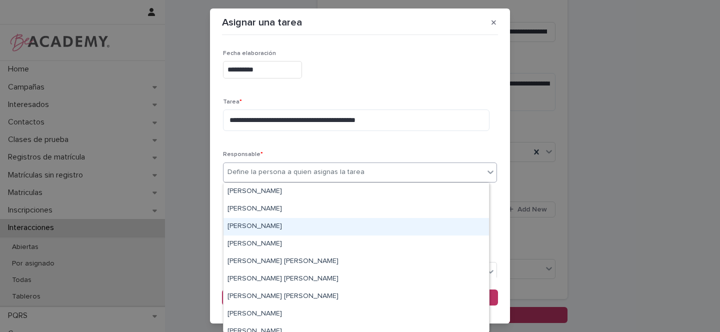
click at [261, 228] on div "Gina Orjuela Cortes" at bounding box center [355, 226] width 265 height 17
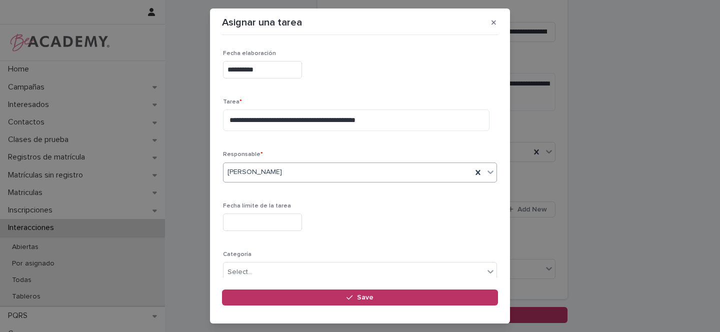
click at [250, 223] on input "text" at bounding box center [262, 221] width 79 height 17
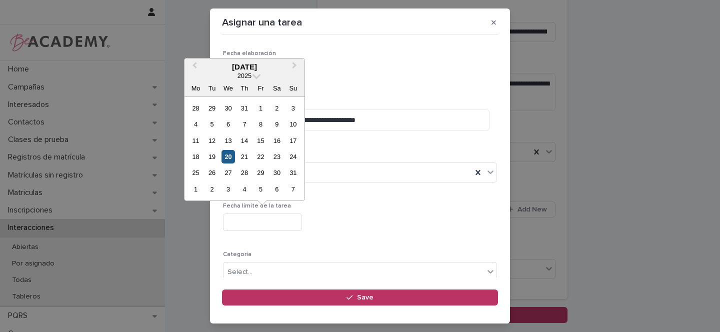
click at [228, 158] on div "20" at bounding box center [227, 156] width 13 height 13
type input "**********"
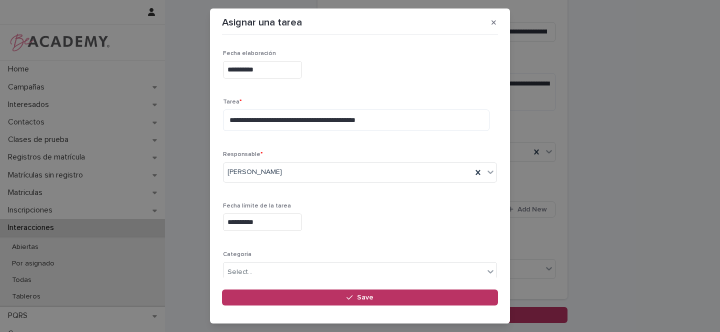
scroll to position [86, 0]
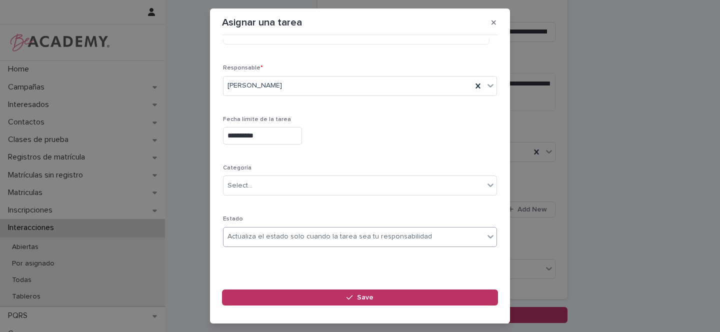
click at [250, 238] on div "Actualiza el estado solo cuando la tarea sea tu responsabilidad" at bounding box center [329, 236] width 204 height 10
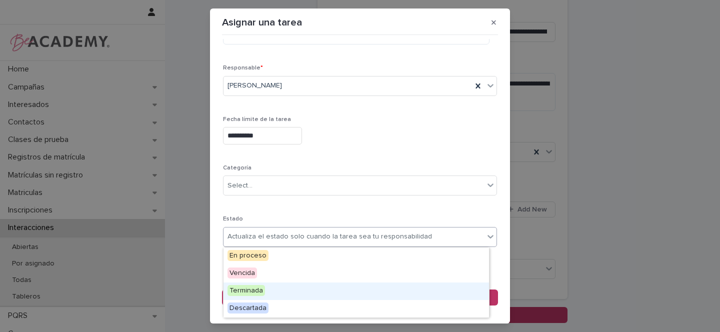
click at [249, 291] on span "Terminada" at bounding box center [245, 290] width 37 height 11
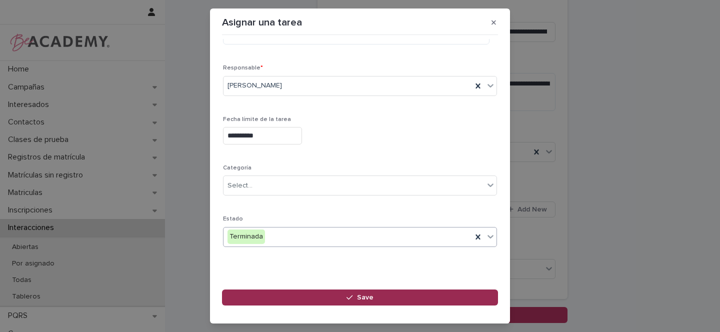
click at [403, 299] on button "Save" at bounding box center [360, 297] width 276 height 16
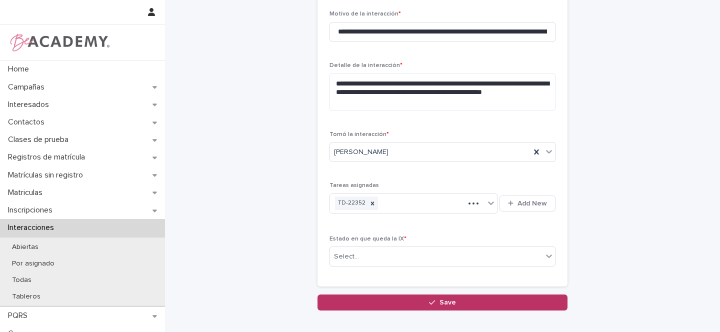
scroll to position [263, 0]
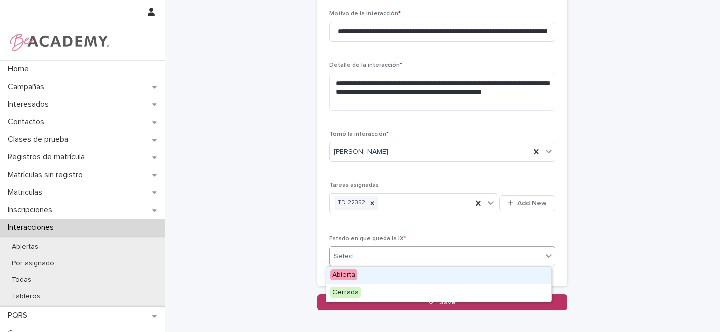
click at [410, 254] on div "Select..." at bounding box center [436, 256] width 212 height 16
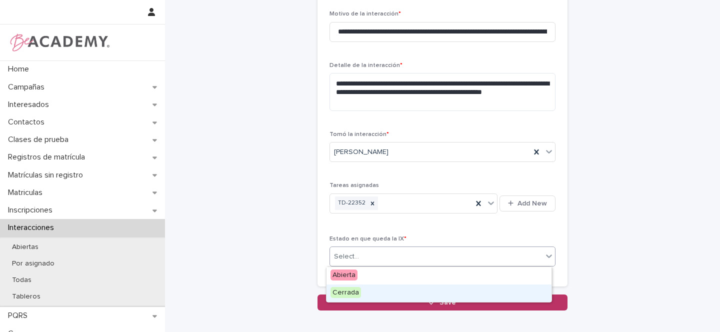
click at [346, 291] on span "Cerrada" at bounding box center [345, 292] width 30 height 11
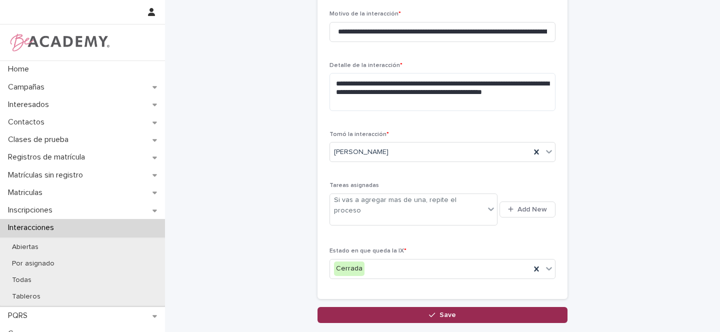
click at [442, 311] on span "Save" at bounding box center [447, 314] width 16 height 7
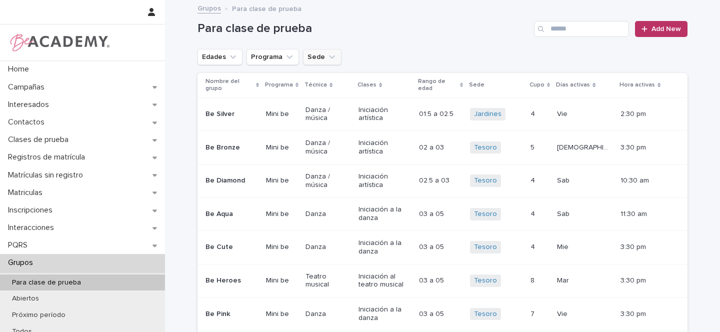
click at [329, 57] on icon "Sede" at bounding box center [332, 56] width 6 height 3
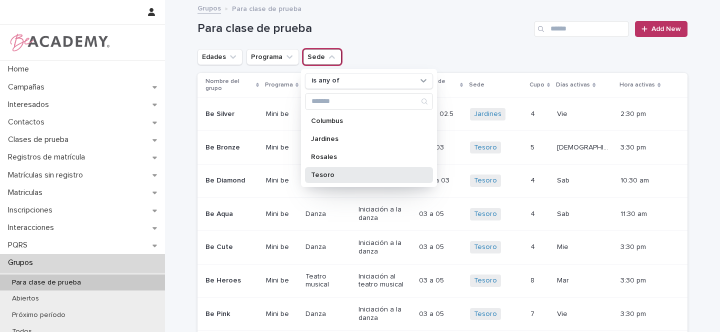
click at [315, 175] on p "Tesoro" at bounding box center [364, 174] width 106 height 7
click at [230, 55] on icon "Edades" at bounding box center [233, 56] width 6 height 3
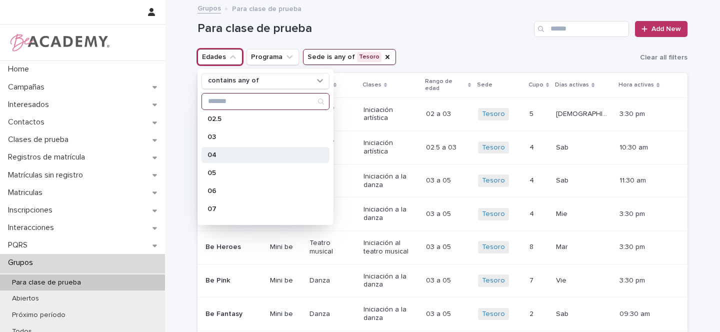
scroll to position [82, 0]
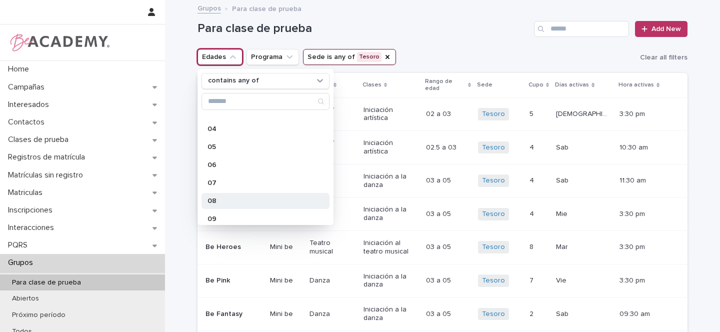
click at [219, 196] on div "08" at bounding box center [265, 201] width 128 height 16
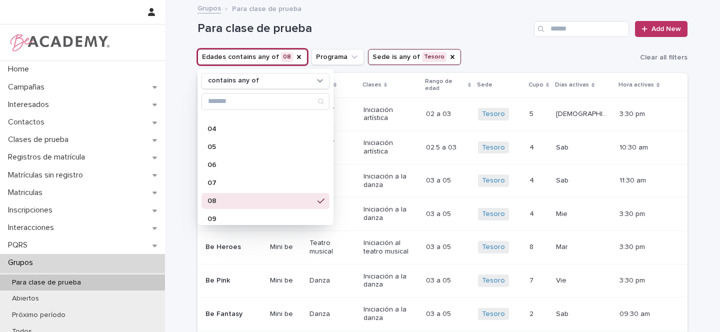
click at [475, 40] on div "Para clase de prueba Add New" at bounding box center [442, 25] width 490 height 48
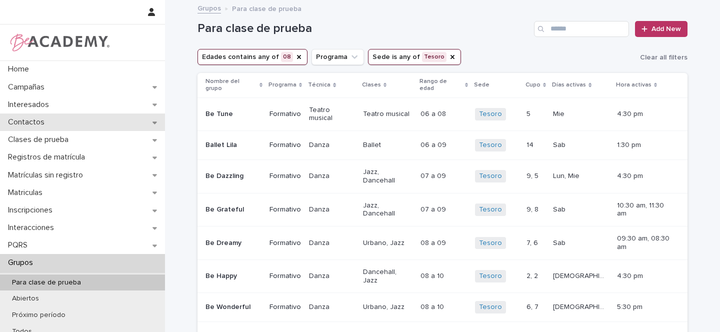
click at [152, 123] on icon at bounding box center [154, 122] width 4 height 2
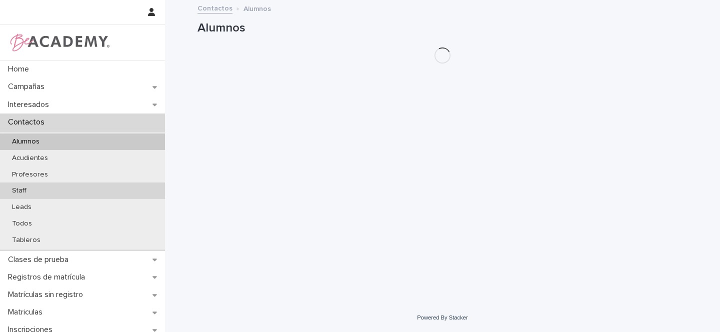
click at [32, 190] on p "Staff" at bounding box center [19, 190] width 30 height 8
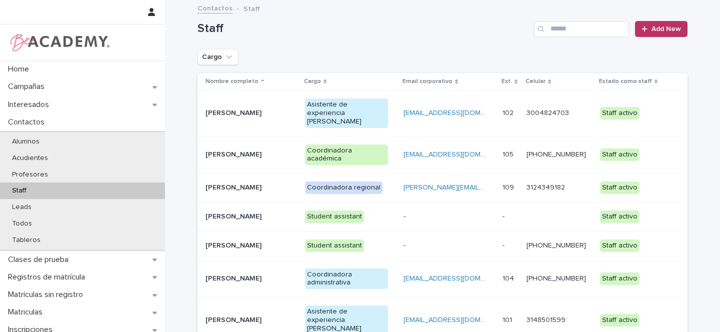
click at [278, 183] on p "Gina Orjuela Cortes" at bounding box center [246, 187] width 83 height 8
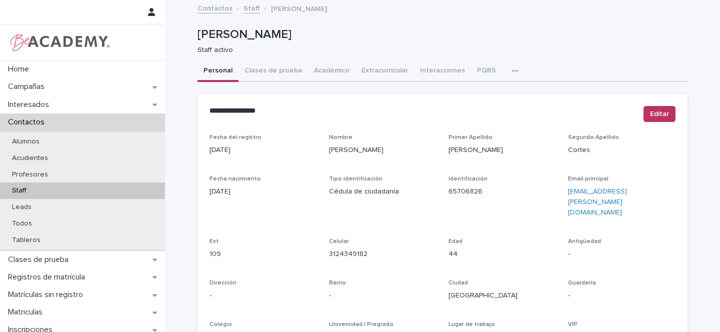
click at [512, 72] on icon "button" at bounding box center [515, 70] width 6 height 7
click at [472, 96] on button "Tareas" at bounding box center [480, 96] width 66 height 15
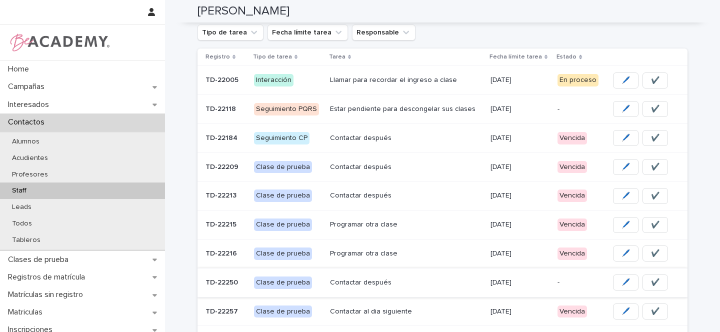
scroll to position [119, 0]
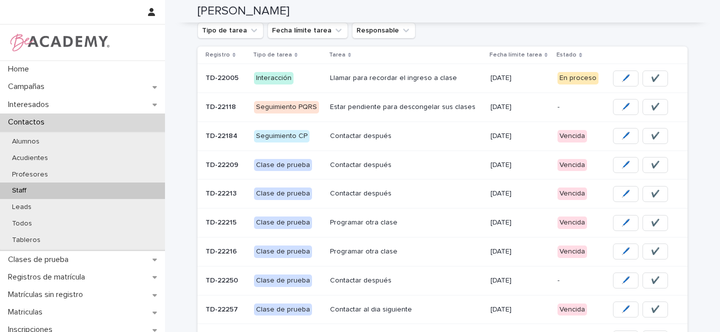
click at [316, 77] on p "Interacción" at bounding box center [288, 78] width 68 height 12
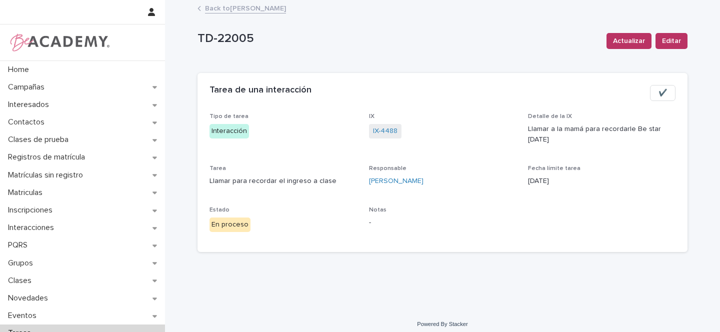
scroll to position [2, 0]
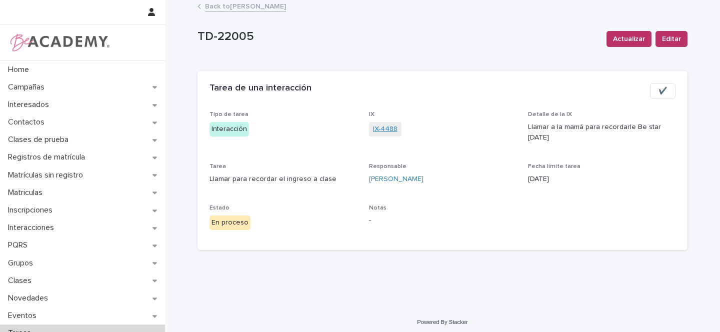
click at [384, 126] on link "IX-4488" at bounding box center [385, 129] width 24 height 10
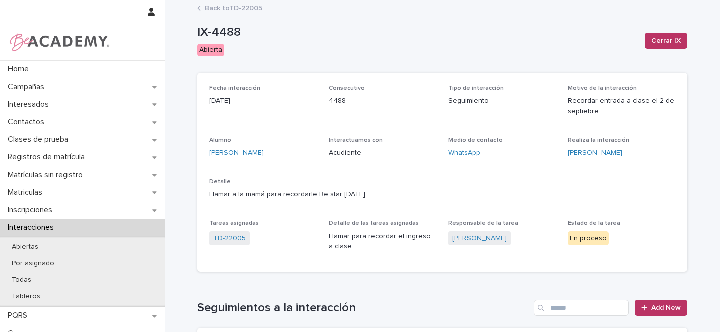
click at [239, 9] on link "Back to TD-22005" at bounding box center [233, 7] width 57 height 11
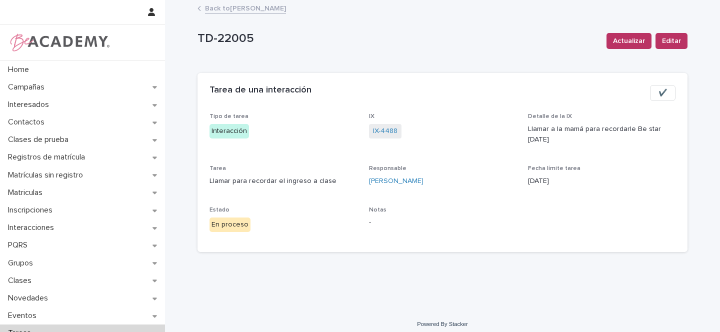
click at [256, 9] on link "Back to Gina Orjuela Cortes" at bounding box center [245, 7] width 81 height 11
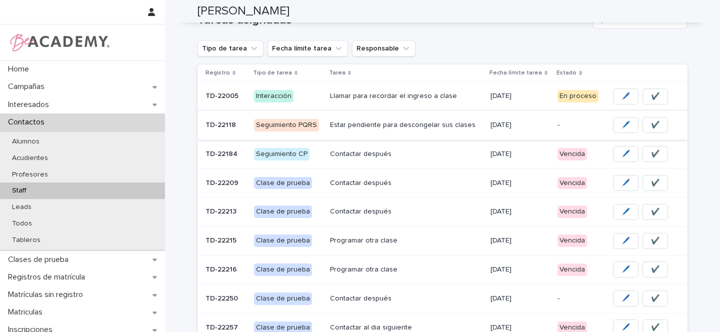
scroll to position [98, 0]
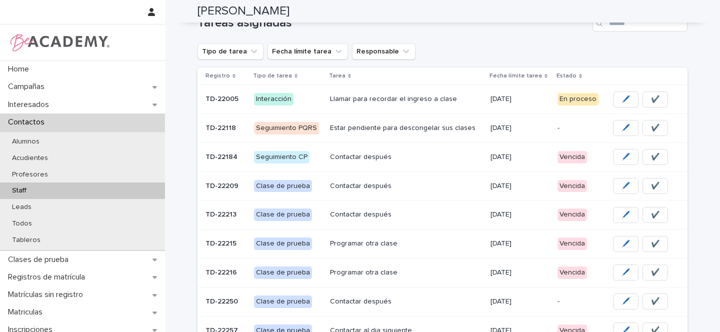
click at [437, 160] on p "Contactar después" at bounding box center [406, 157] width 152 height 8
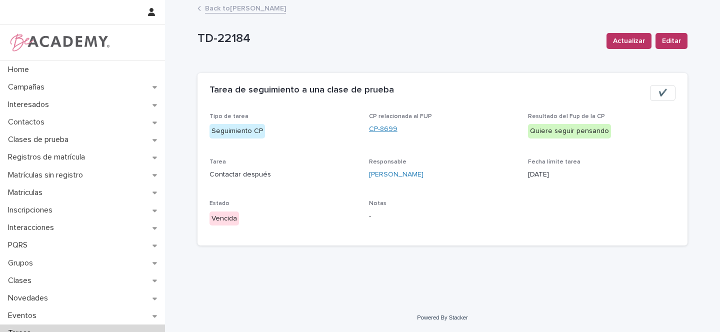
click at [379, 130] on link "CP-8699" at bounding box center [383, 129] width 28 height 10
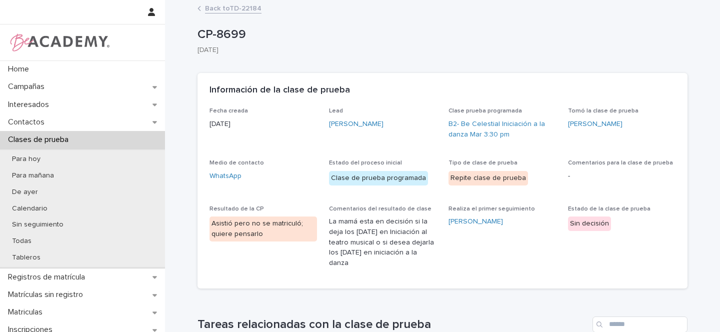
click at [238, 8] on link "Back to TD-22184" at bounding box center [233, 7] width 56 height 11
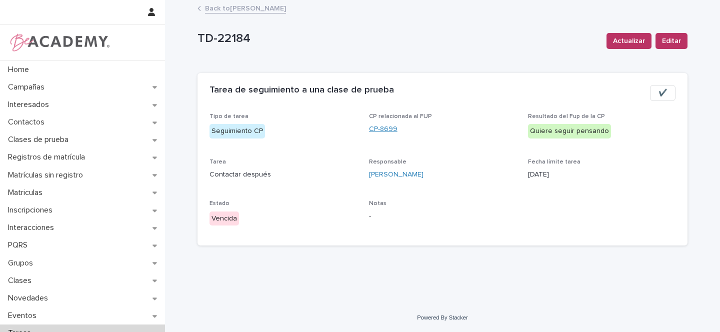
click at [382, 128] on link "CP-8699" at bounding box center [383, 129] width 28 height 10
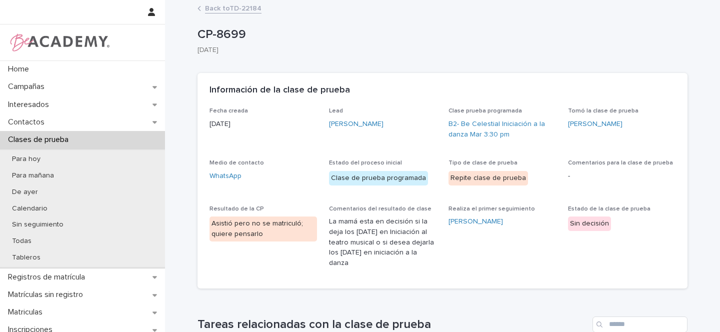
click at [227, 9] on link "Back to TD-22184" at bounding box center [233, 7] width 56 height 11
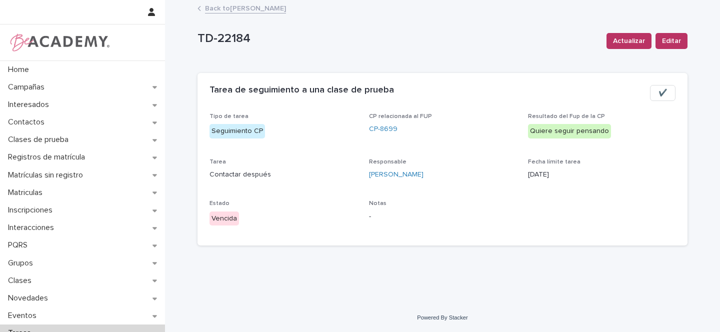
click at [249, 8] on link "Back to Gina Orjuela Cortes" at bounding box center [245, 7] width 81 height 11
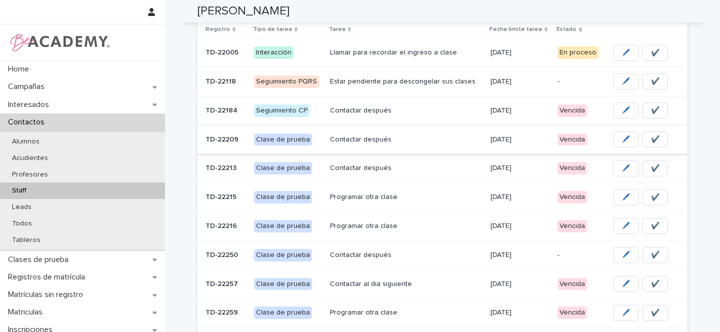
scroll to position [175, 0]
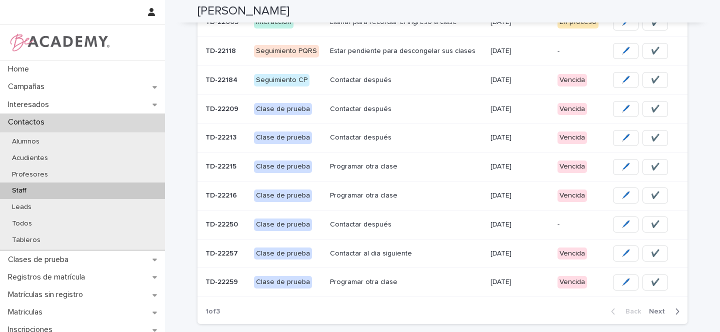
click at [402, 110] on p "Contactar después" at bounding box center [406, 109] width 152 height 8
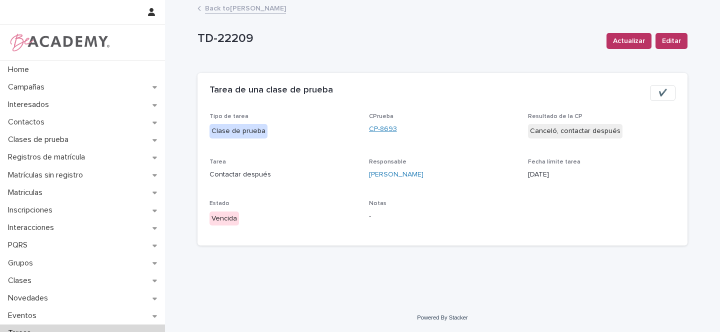
click at [392, 129] on link "CP-8693" at bounding box center [383, 129] width 28 height 10
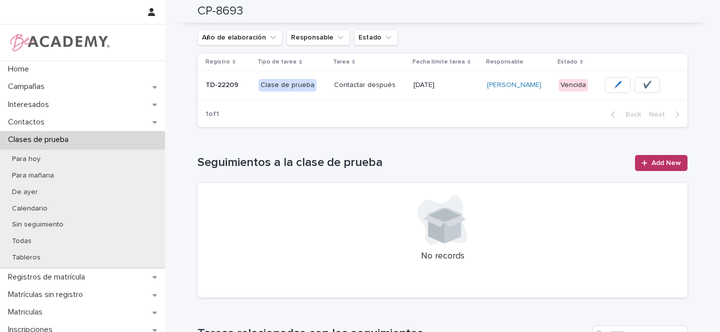
scroll to position [286, 0]
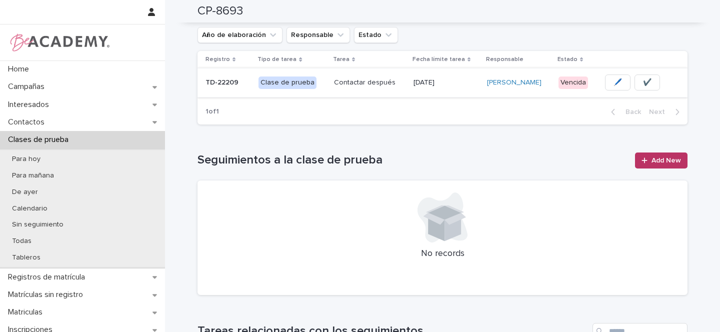
click at [613, 84] on span "🖊️" at bounding box center [617, 82] width 8 height 10
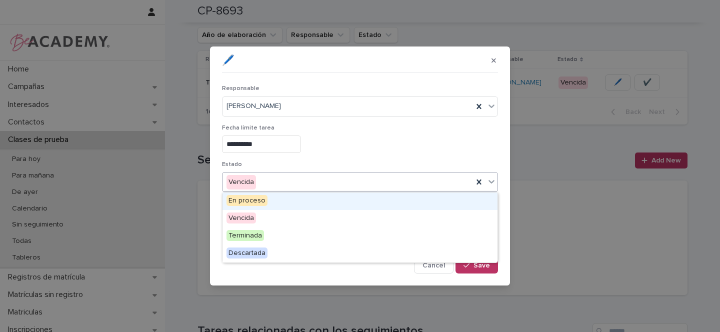
click at [259, 180] on div "Vencida" at bounding box center [347, 182] width 250 height 16
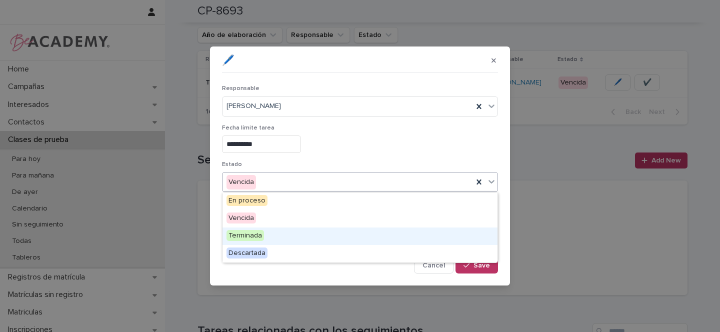
click at [257, 234] on span "Terminada" at bounding box center [244, 235] width 37 height 11
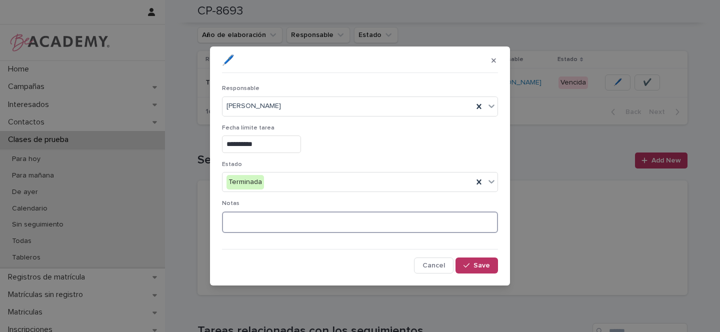
click at [249, 220] on textarea at bounding box center [360, 221] width 276 height 21
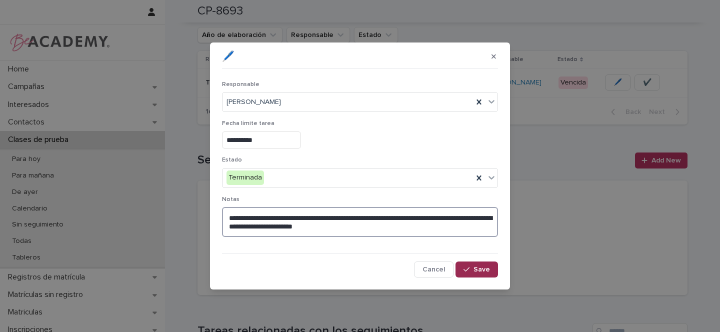
type textarea "**********"
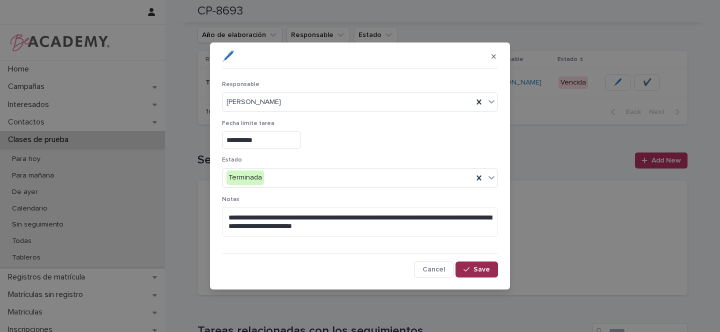
click at [488, 270] on span "Save" at bounding box center [481, 269] width 16 height 7
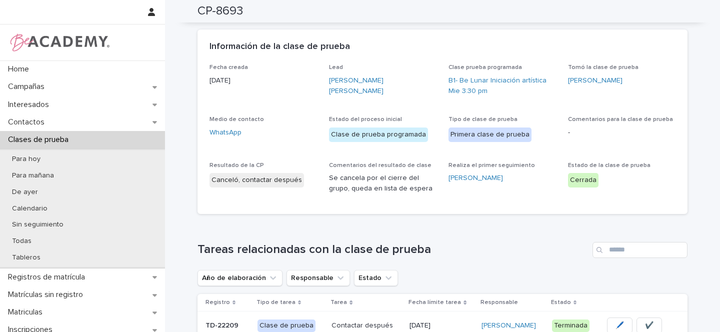
scroll to position [0, 0]
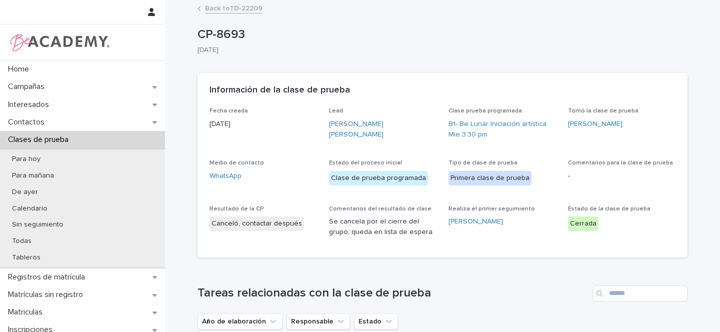
click at [220, 8] on link "Back to TD-22209" at bounding box center [233, 7] width 57 height 11
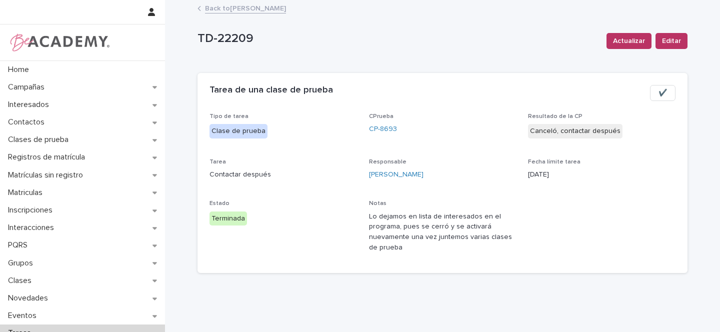
click at [242, 9] on link "Back to Gina Orjuela Cortes" at bounding box center [245, 7] width 81 height 11
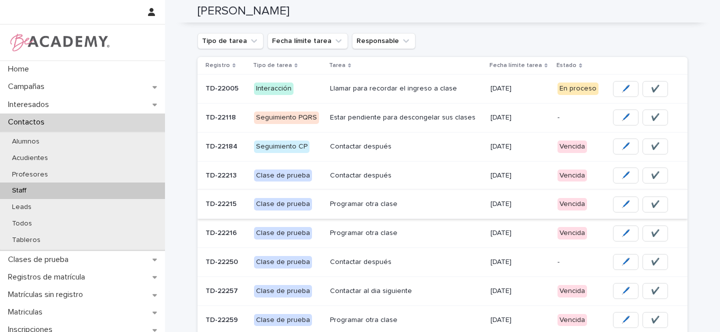
scroll to position [118, 0]
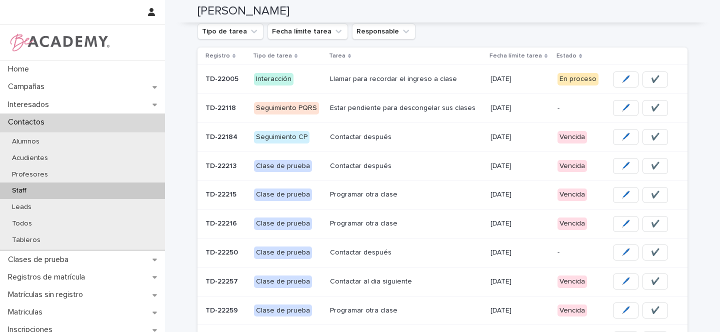
click at [412, 166] on p "Contactar después" at bounding box center [406, 166] width 152 height 8
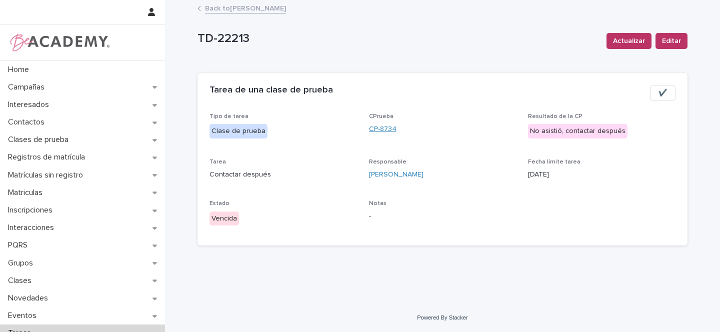
click at [380, 132] on link "CP-8734" at bounding box center [382, 129] width 27 height 10
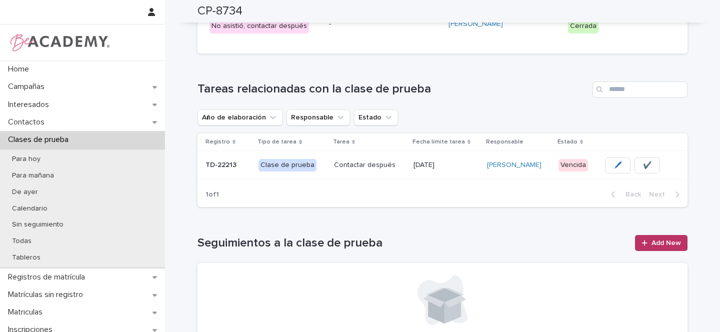
scroll to position [216, 0]
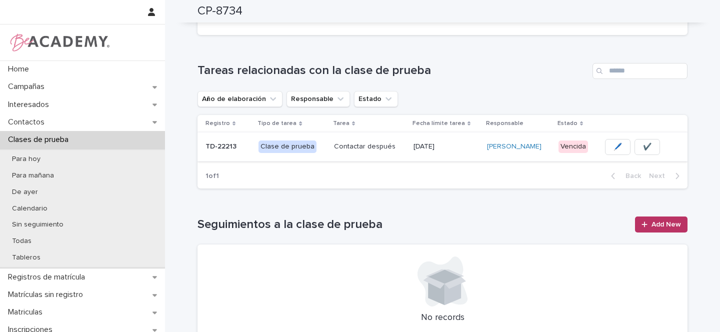
click at [613, 147] on span "🖊️" at bounding box center [617, 147] width 8 height 10
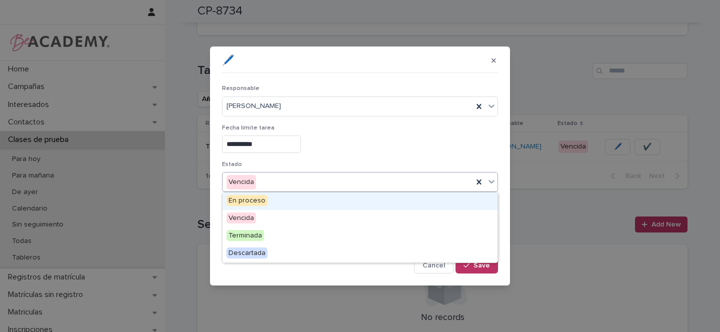
click at [257, 180] on input "text" at bounding box center [257, 182] width 1 height 8
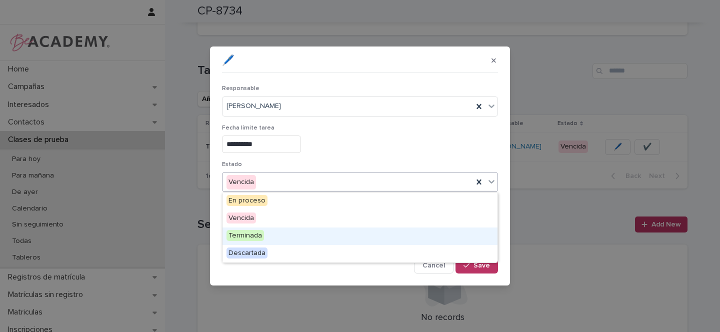
click at [245, 234] on span "Terminada" at bounding box center [244, 235] width 37 height 11
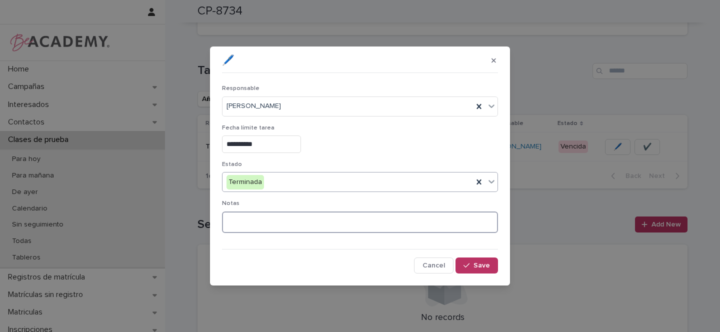
click at [246, 217] on textarea at bounding box center [360, 221] width 276 height 21
type textarea "**********"
click at [482, 268] on span "Save" at bounding box center [481, 265] width 16 height 7
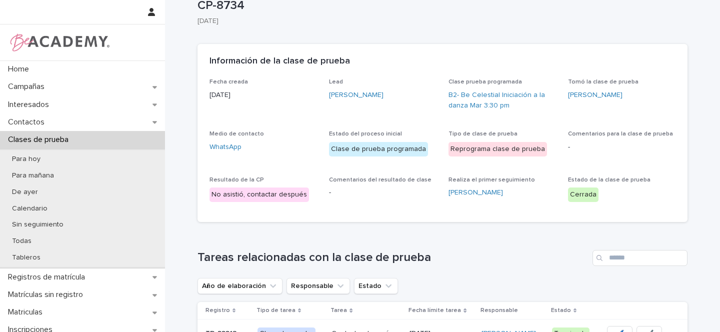
scroll to position [0, 0]
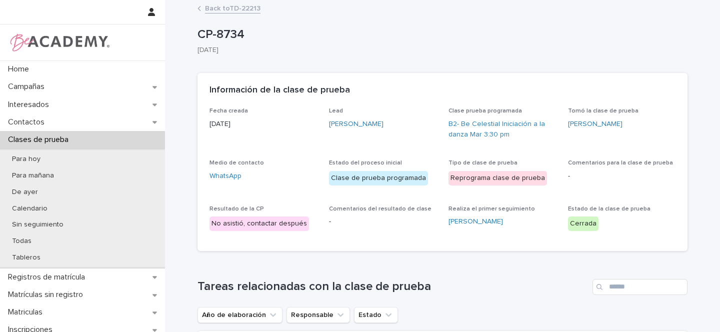
click at [245, 6] on link "Back to TD-22213" at bounding box center [232, 7] width 55 height 11
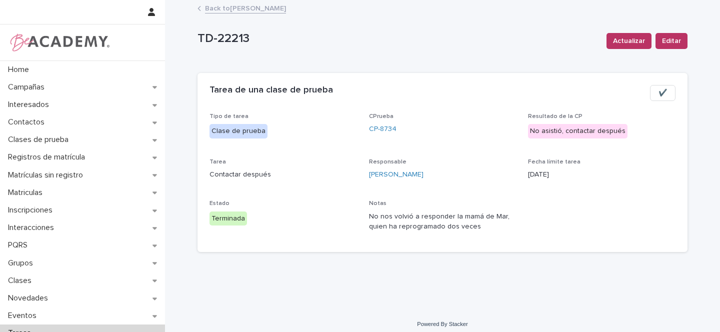
click at [245, 6] on link "Back to Gina Orjuela Cortes" at bounding box center [245, 7] width 81 height 11
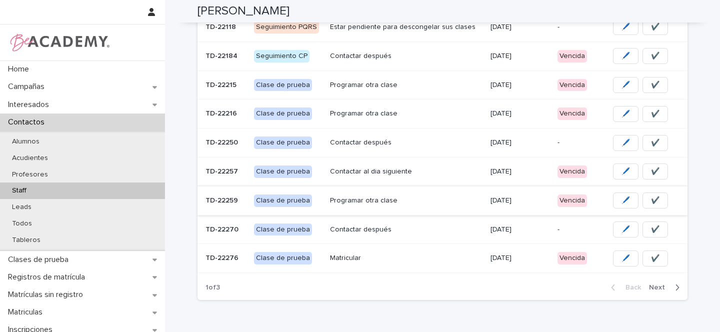
scroll to position [74, 0]
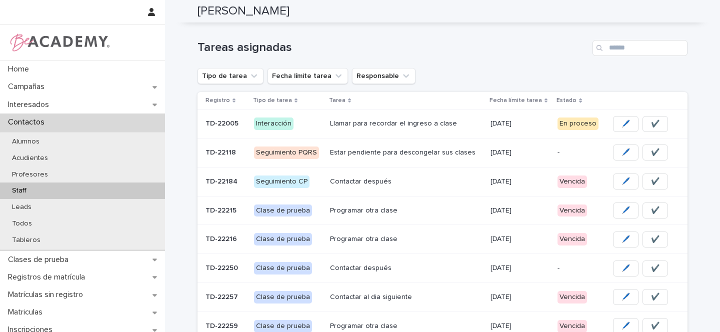
click at [440, 209] on p "Programar otra clase" at bounding box center [406, 210] width 152 height 8
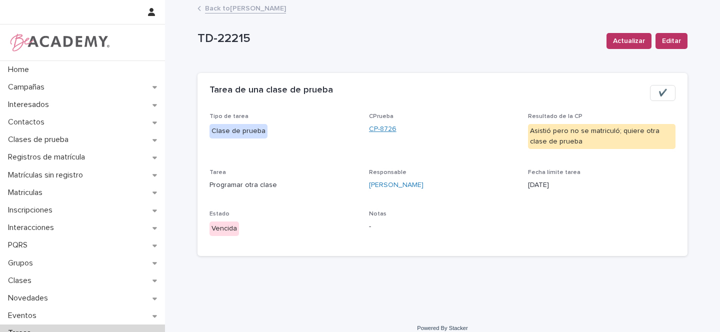
click at [376, 127] on link "CP-8726" at bounding box center [382, 129] width 27 height 10
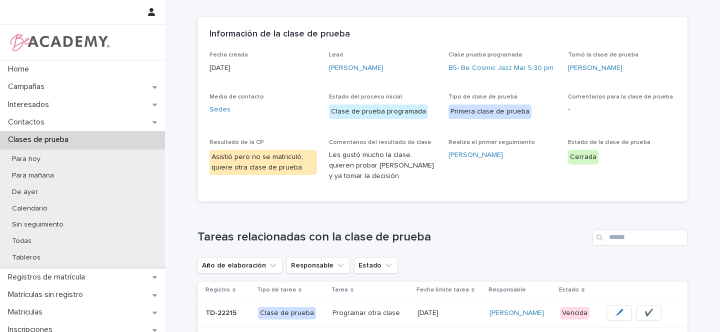
scroll to position [72, 0]
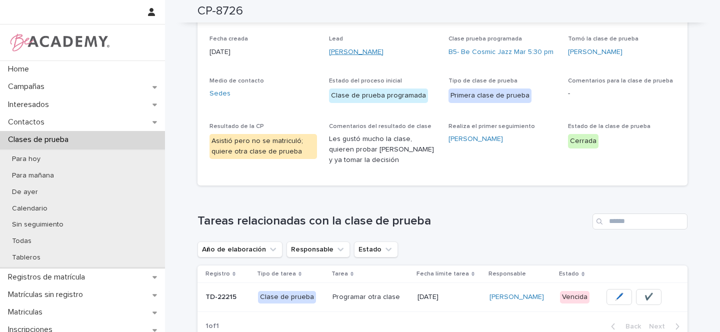
click at [368, 51] on link "Juana Fierro Tello" at bounding box center [356, 52] width 54 height 10
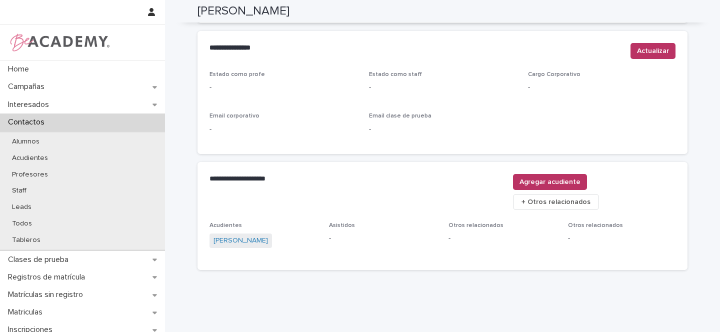
scroll to position [412, 0]
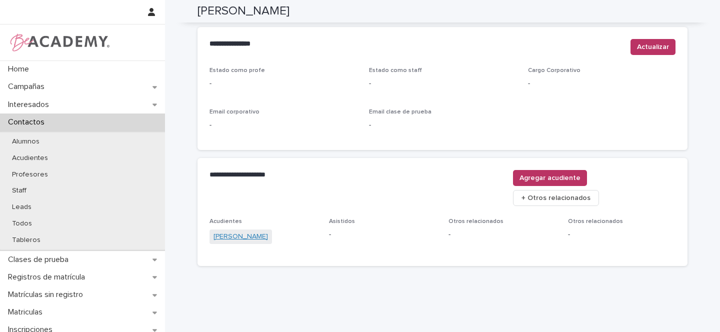
click at [234, 231] on link "Lorena Tello Gomez" at bounding box center [240, 236] width 54 height 10
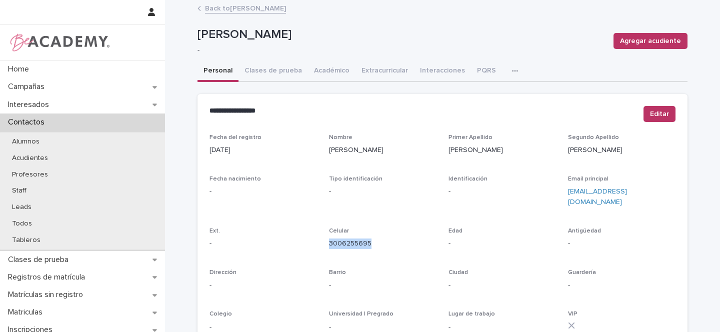
click at [241, 10] on link "Back to Juana Fierro Tello" at bounding box center [245, 7] width 81 height 11
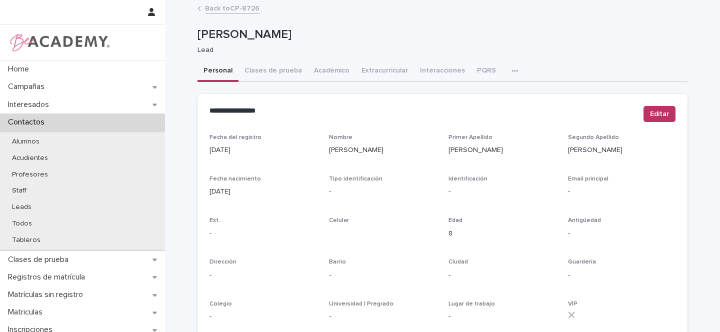
click at [219, 7] on link "Back to CP-8726" at bounding box center [232, 7] width 54 height 11
